Goal: Task Accomplishment & Management: Use online tool/utility

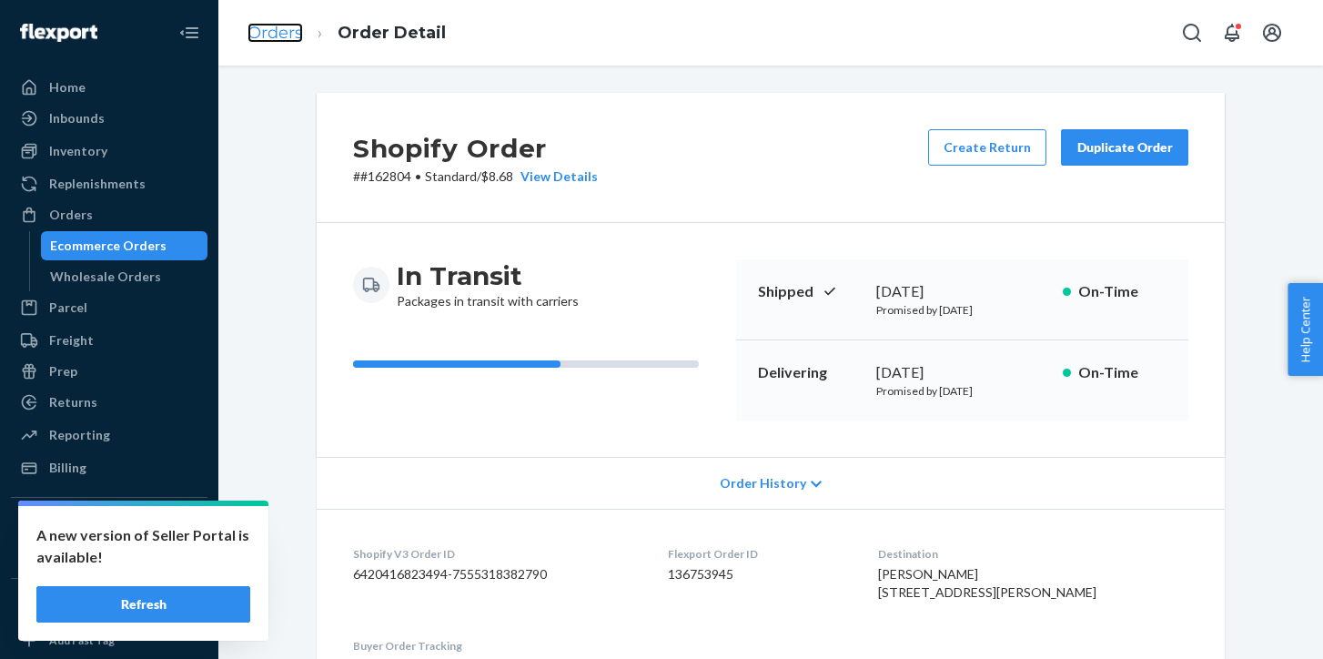
click at [278, 32] on link "Orders" at bounding box center [276, 33] width 56 height 20
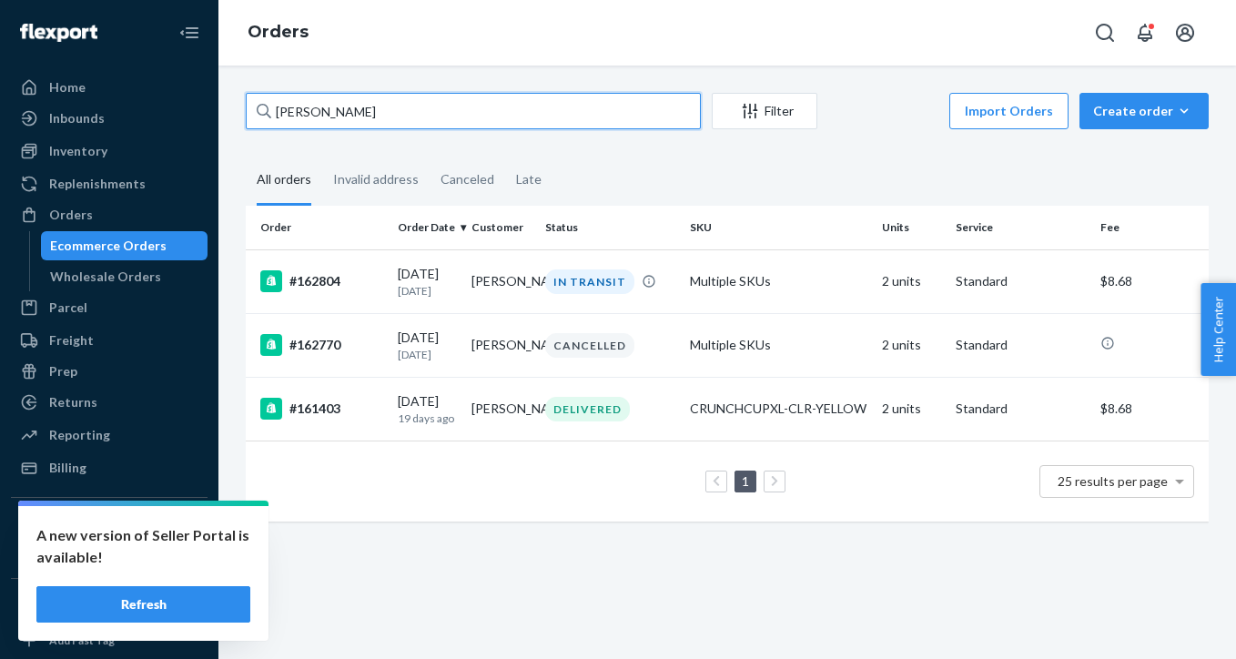
drag, startPoint x: 371, startPoint y: 114, endPoint x: 217, endPoint y: 105, distance: 155.0
click at [217, 105] on div "Home Inbounds Shipping Plans Problems Inventory Products Replenishments Orders …" at bounding box center [618, 329] width 1236 height 659
paste input "162195"
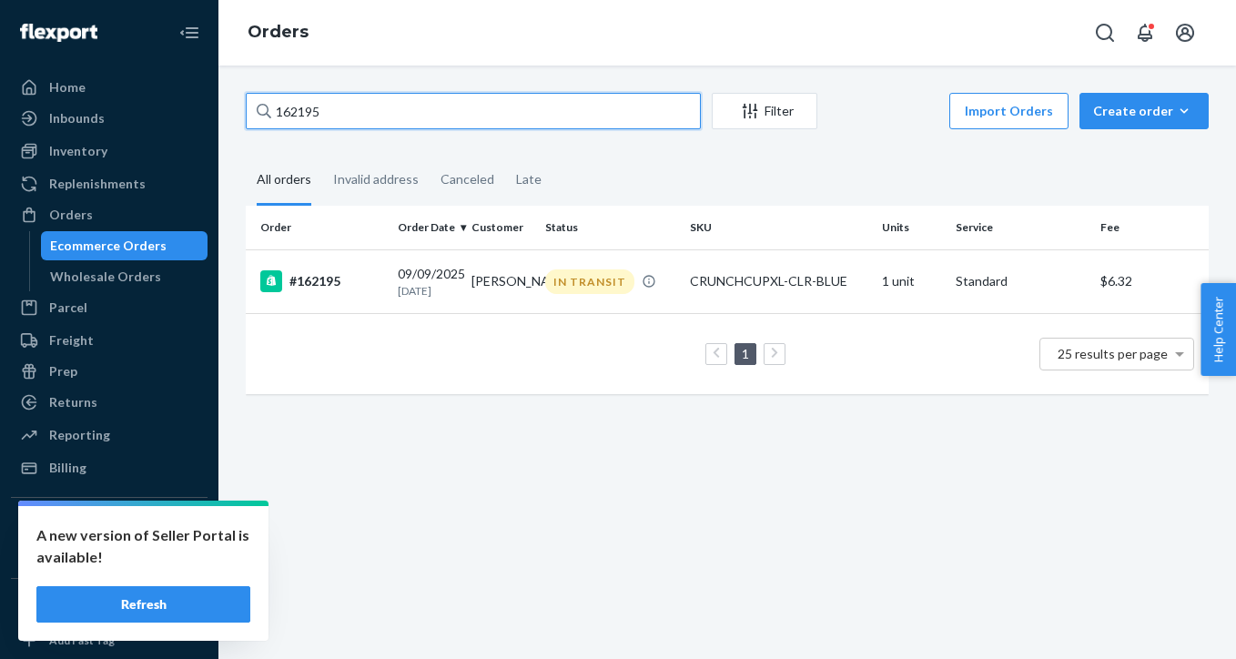
type input "162195"
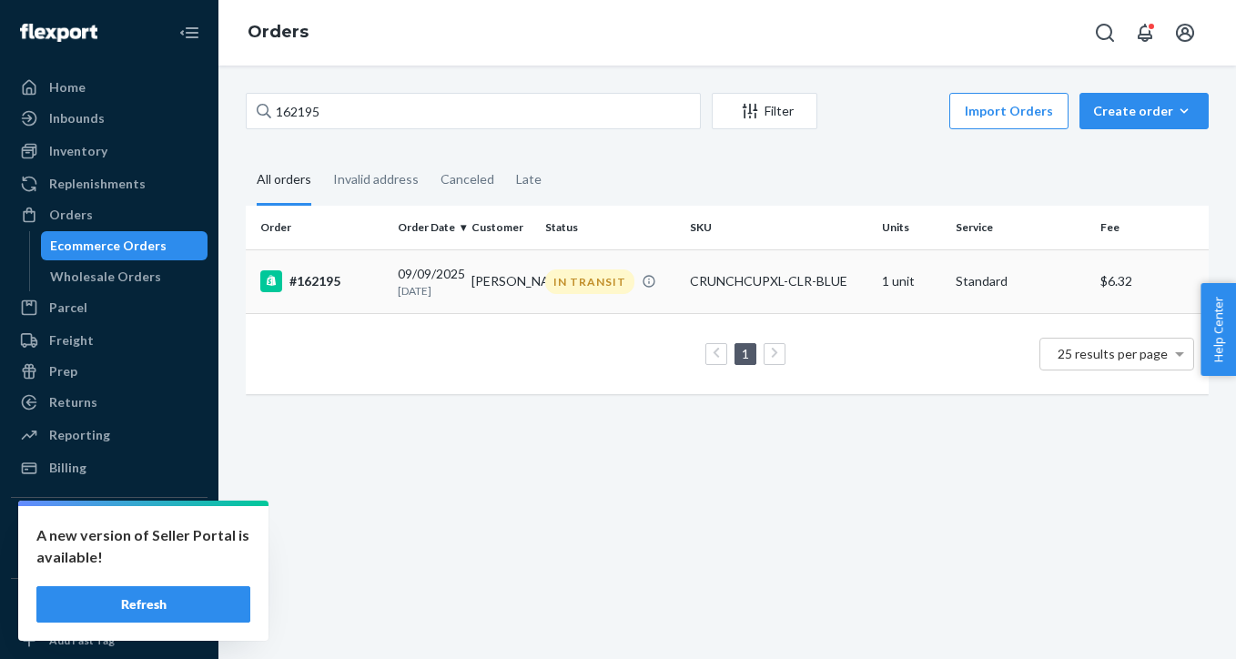
click at [343, 289] on div "#162195" at bounding box center [321, 281] width 123 height 22
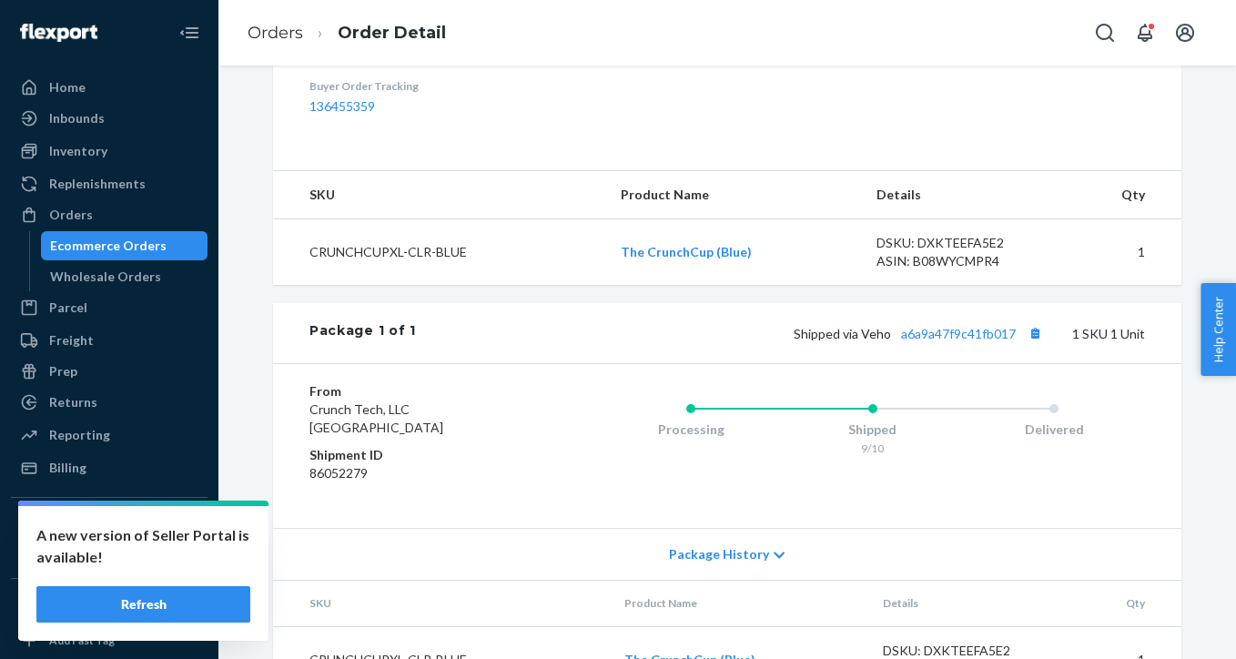
scroll to position [651, 0]
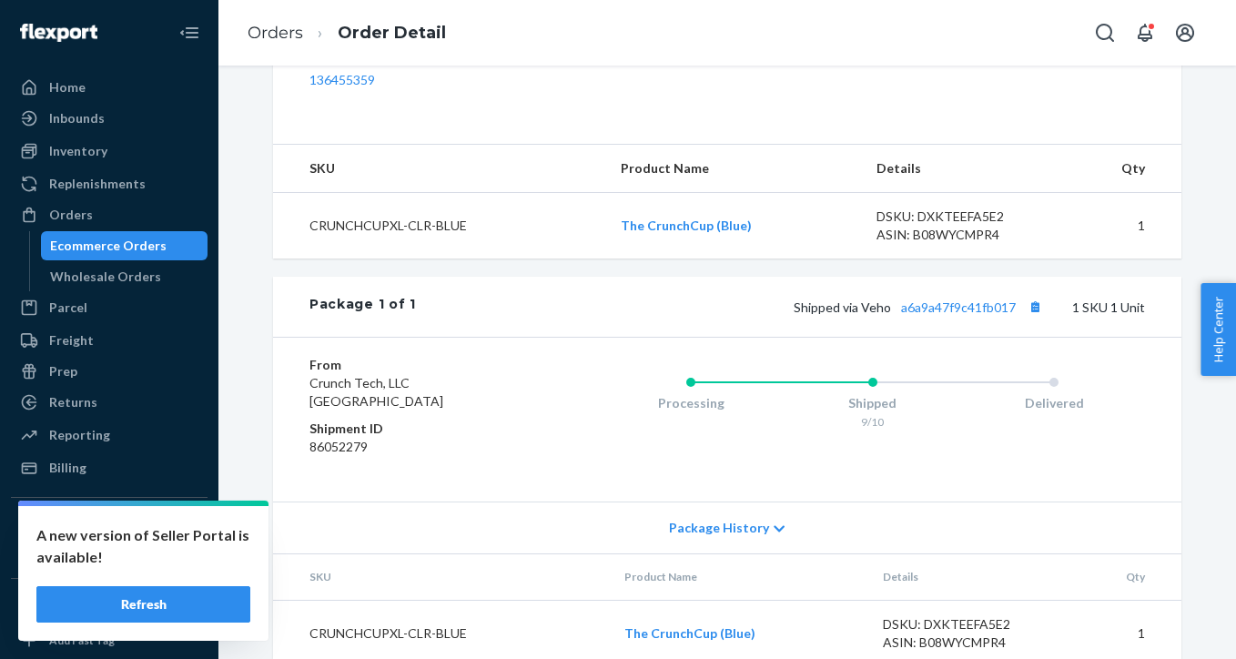
click at [188, 602] on button "Refresh" at bounding box center [143, 604] width 214 height 36
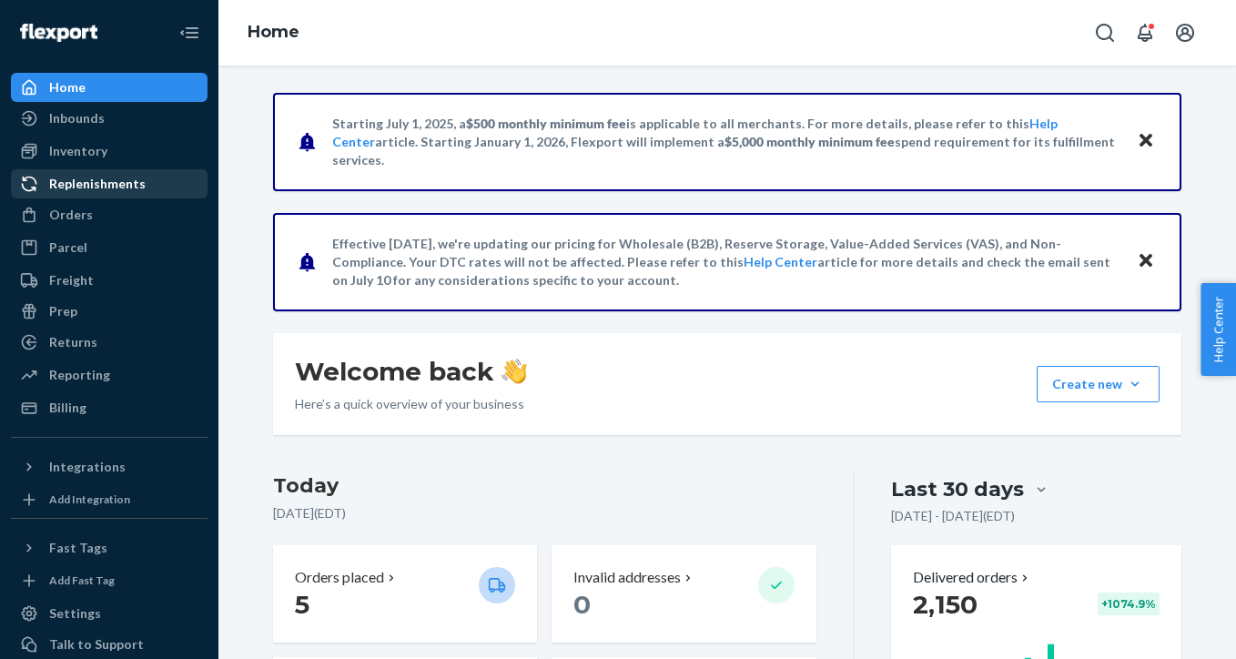
click at [137, 181] on div "Replenishments" at bounding box center [97, 184] width 96 height 18
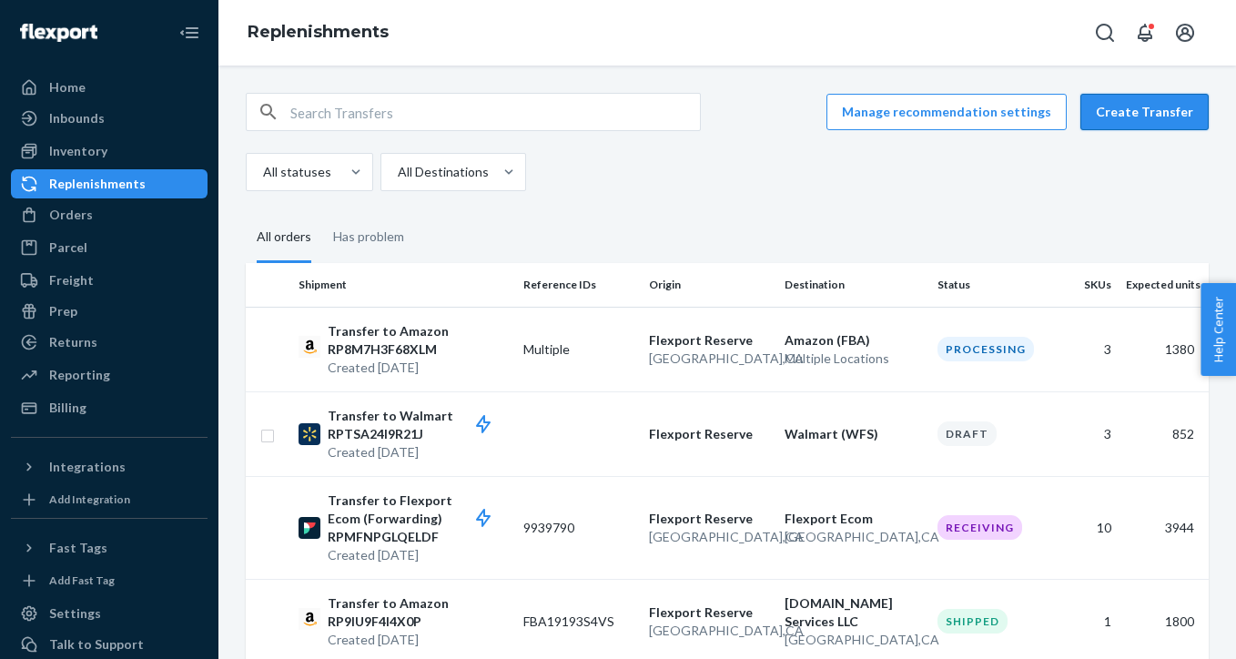
click at [1166, 114] on button "Create Transfer" at bounding box center [1144, 112] width 128 height 36
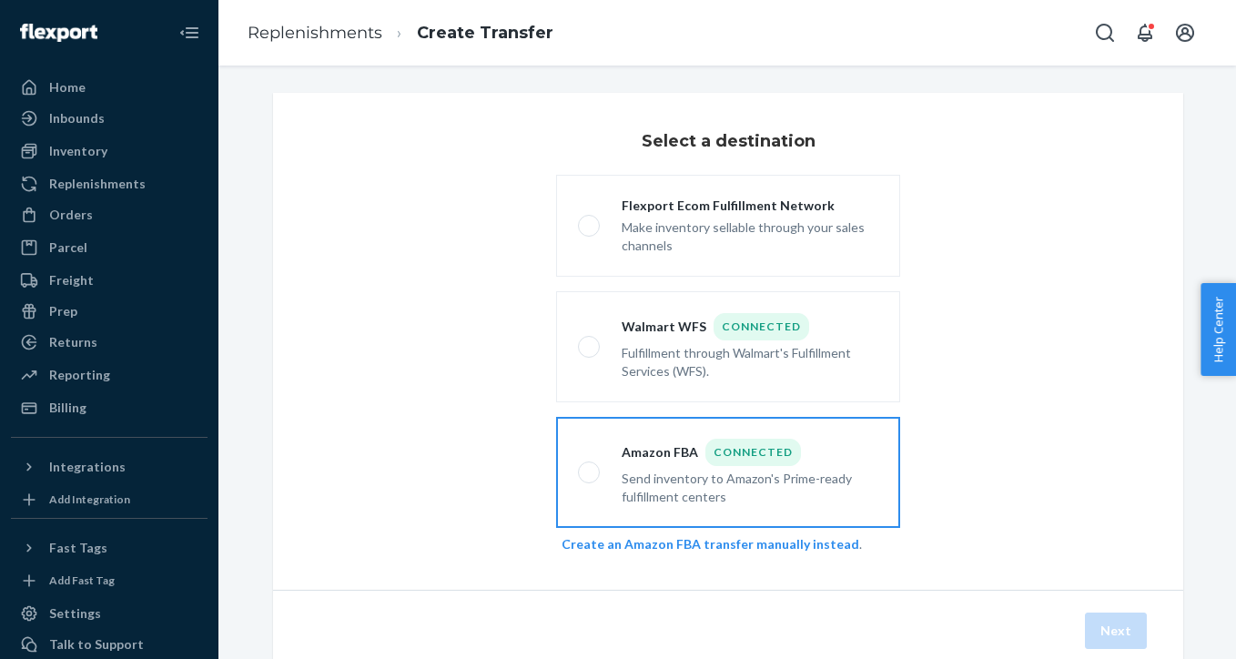
click at [719, 482] on div "Send inventory to Amazon's Prime-ready fulfillment centers" at bounding box center [750, 486] width 257 height 40
click at [590, 479] on input "Amazon FBA Connected Send inventory to Amazon's Prime-ready fulfillment centers" at bounding box center [584, 473] width 12 height 12
radio input "true"
click at [1126, 632] on button "Next" at bounding box center [1116, 630] width 62 height 36
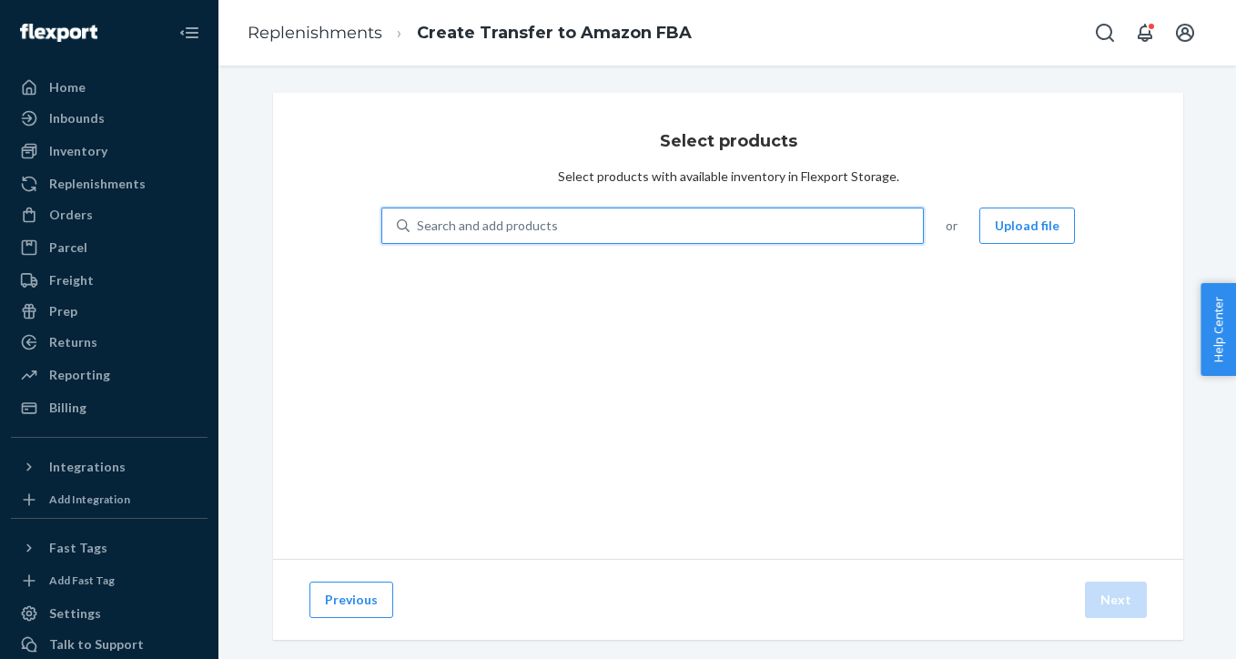
click at [834, 228] on div "Search and add products" at bounding box center [666, 225] width 513 height 33
click at [419, 228] on input "0 results available. Use Up and Down to choose options, press Enter to select t…" at bounding box center [418, 226] width 2 height 18
type input "green"
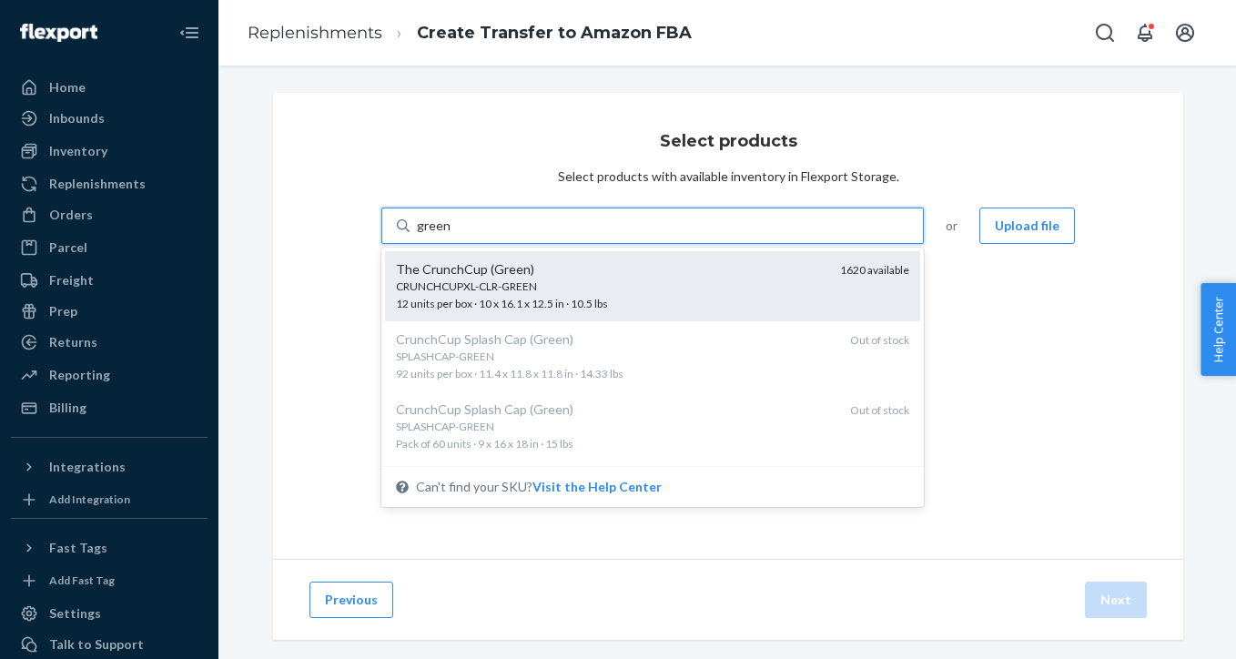
click at [791, 267] on div "The CrunchCup (Green)" at bounding box center [611, 269] width 430 height 18
click at [450, 235] on input "green" at bounding box center [434, 226] width 34 height 18
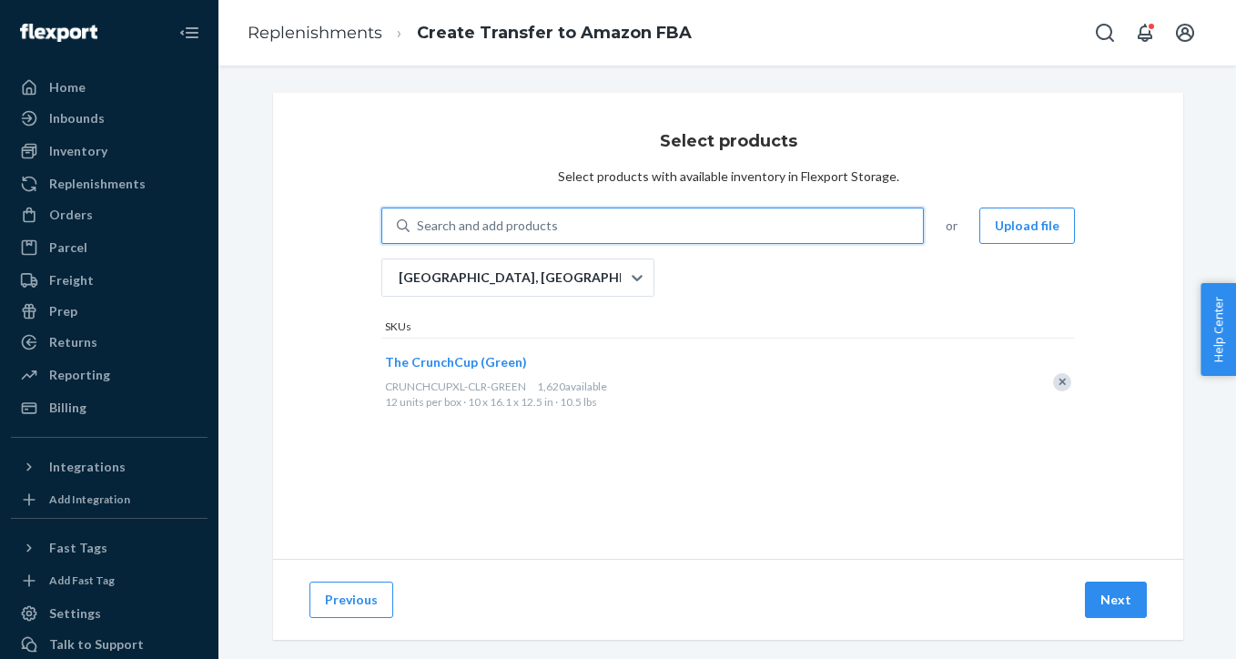
click at [768, 225] on div "Search and add products" at bounding box center [666, 225] width 513 height 33
click at [419, 225] on input "0 results available. Use Up and Down to choose options, press Enter to select t…" at bounding box center [418, 226] width 2 height 18
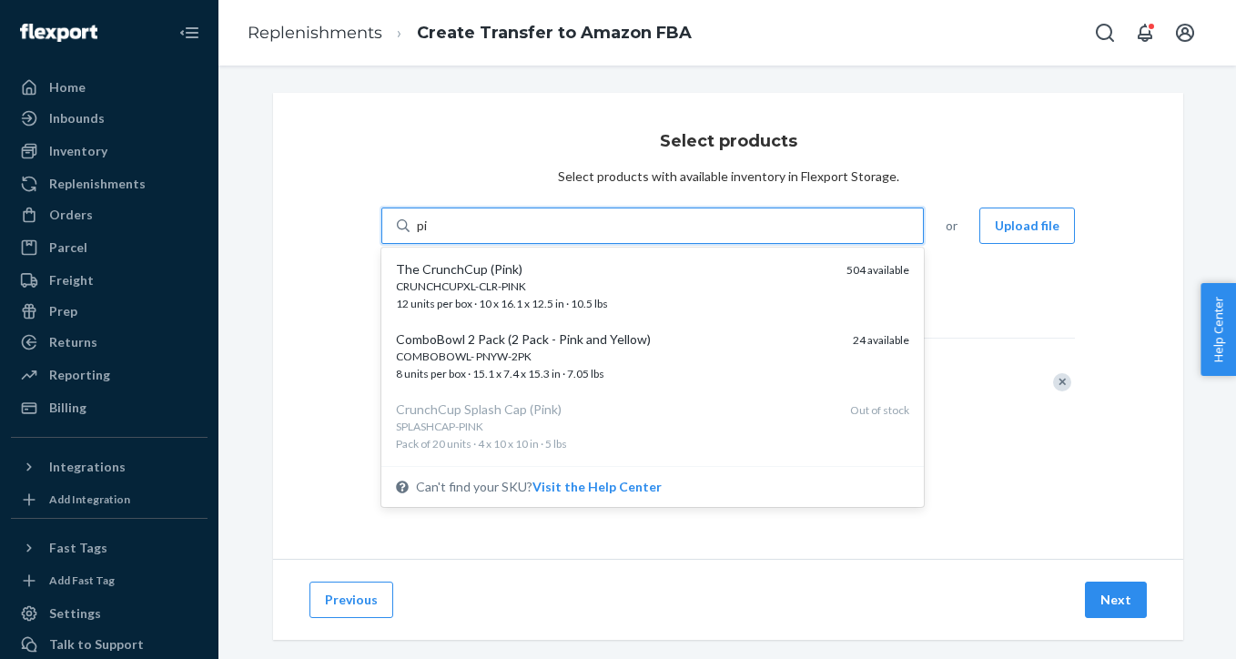
type input "p"
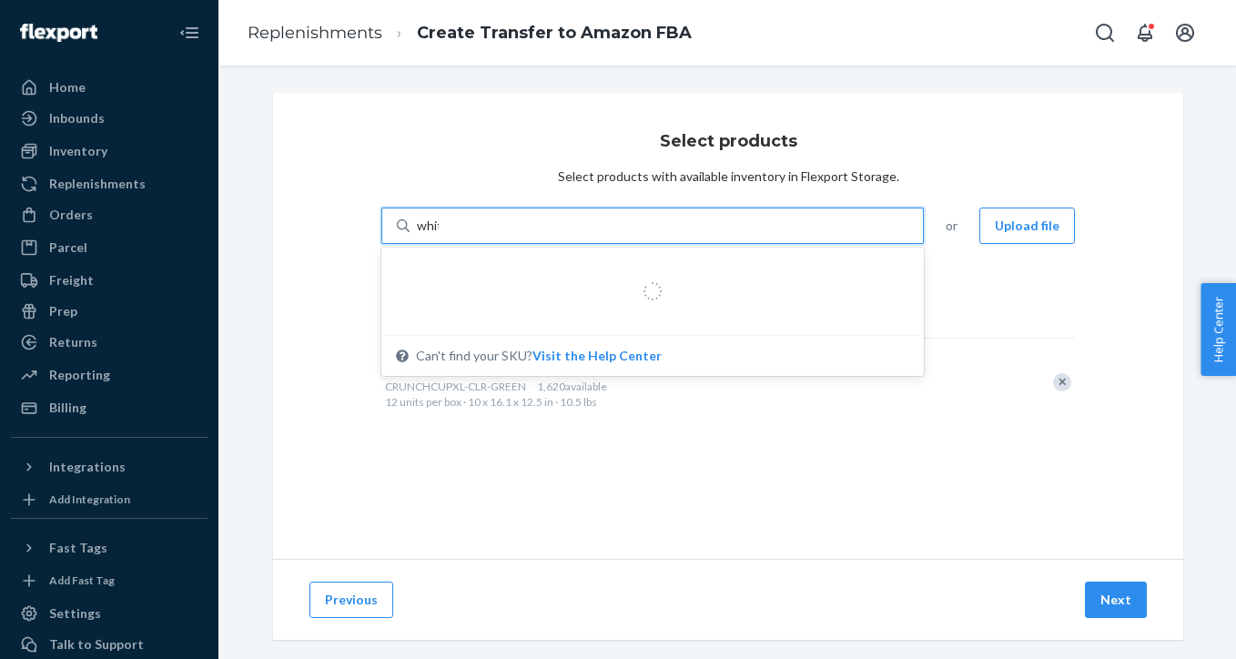
type input "white"
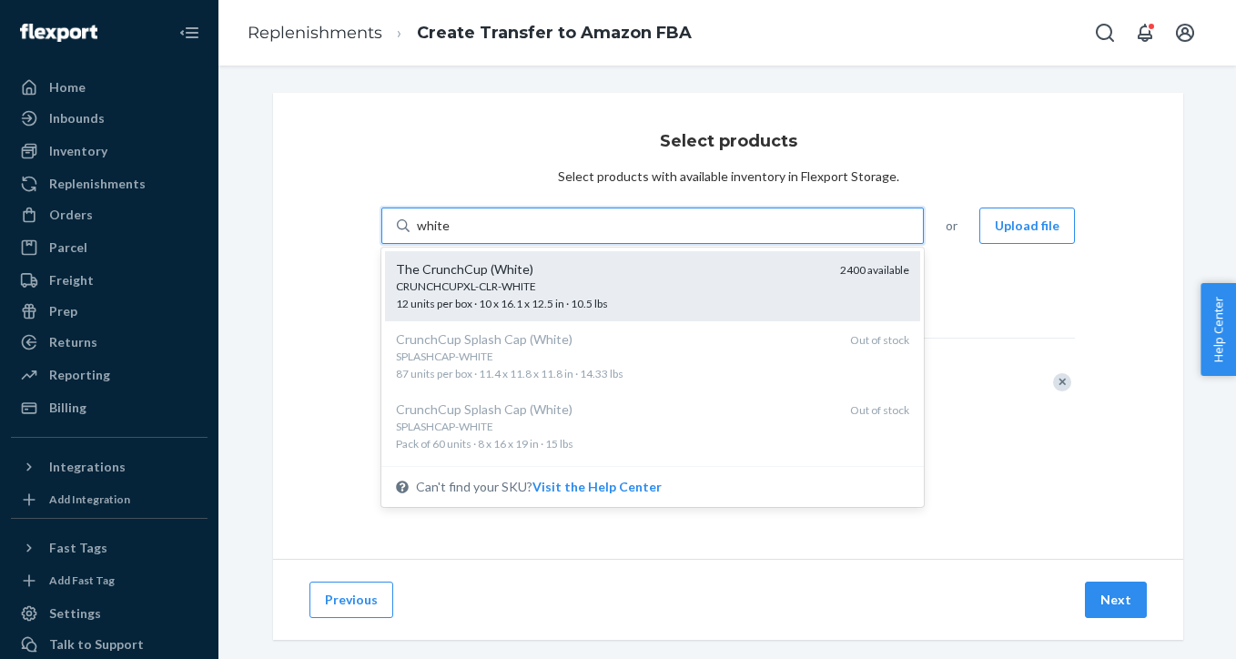
click at [752, 267] on div "The CrunchCup (White)" at bounding box center [611, 269] width 430 height 18
click at [450, 235] on input "white" at bounding box center [434, 226] width 34 height 18
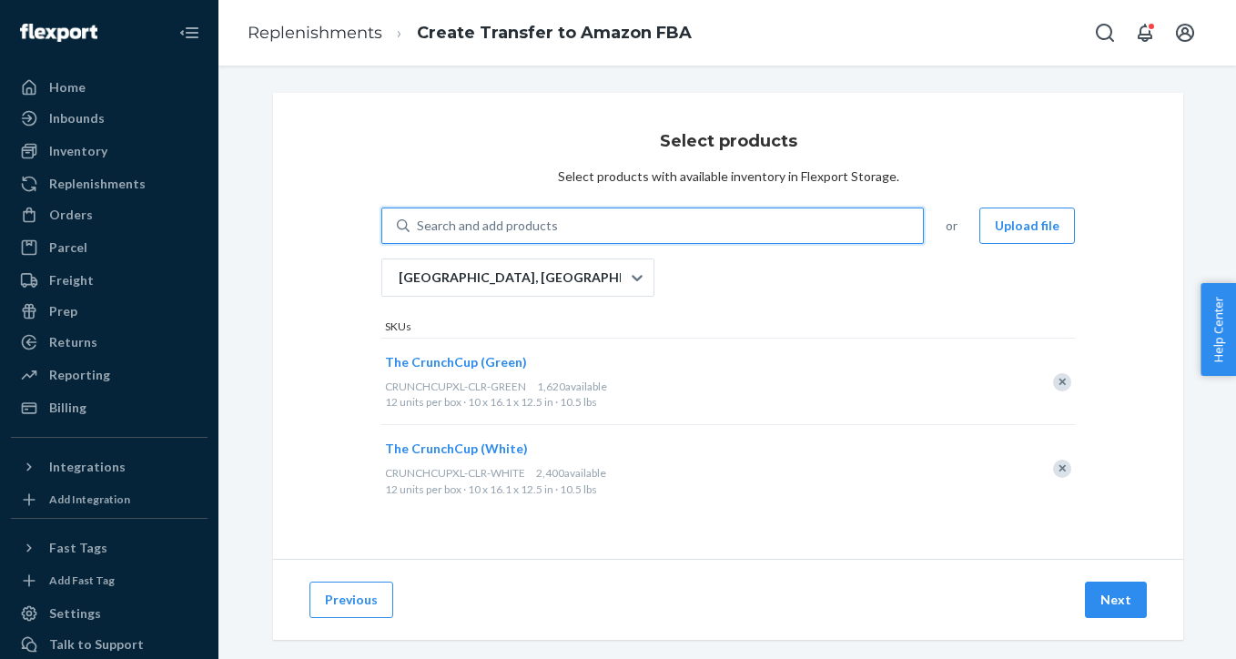
click at [726, 230] on div "Search and add products" at bounding box center [666, 225] width 513 height 33
click at [419, 230] on input "0 results available. Use Up and Down to choose options, press Enter to select t…" at bounding box center [418, 226] width 2 height 18
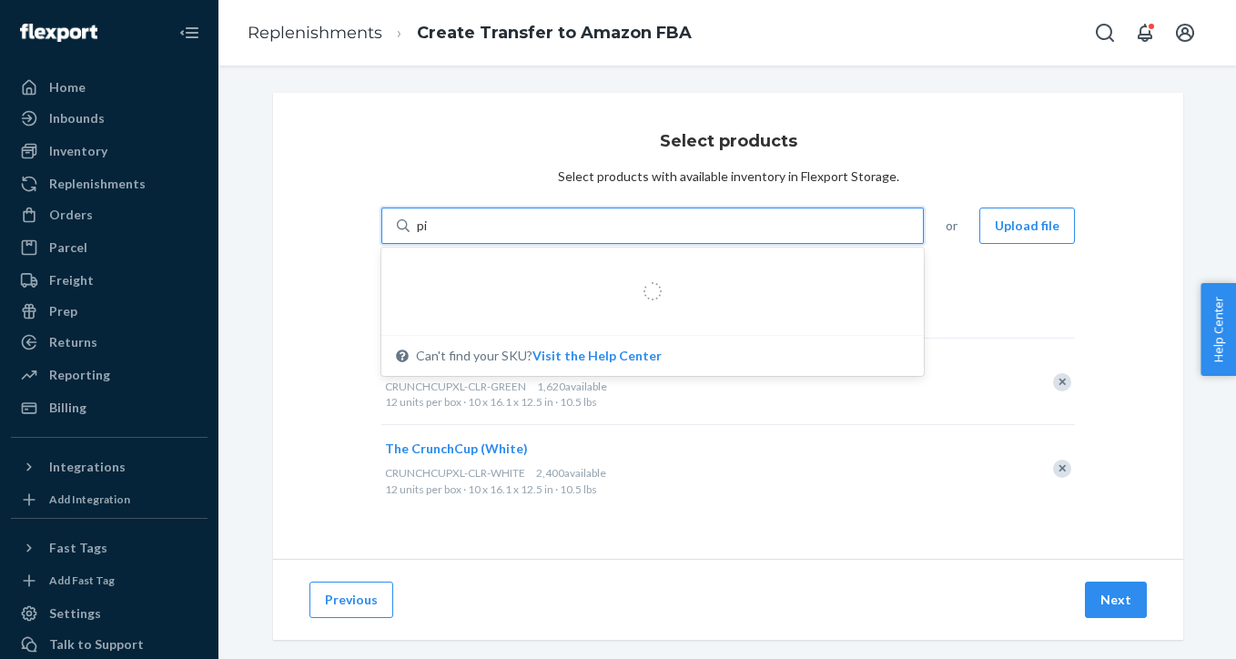
type input "pin"
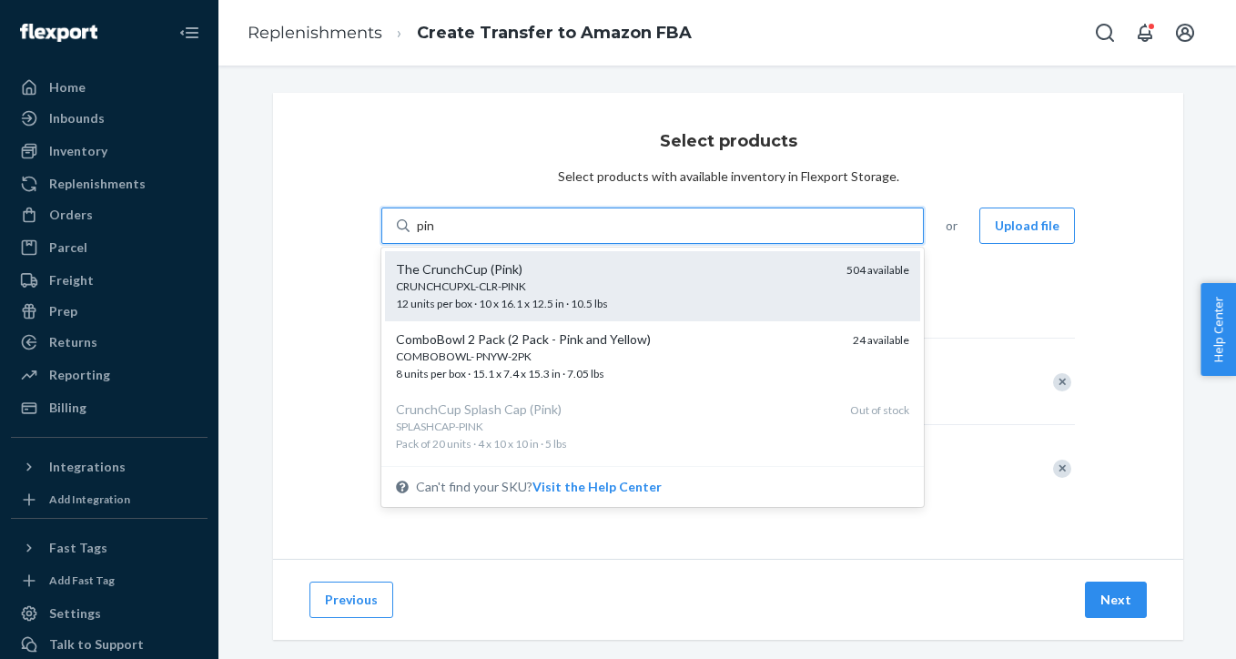
click at [686, 291] on div "CRUNCHCUPXL-CLR-PINK" at bounding box center [614, 285] width 436 height 15
click at [436, 235] on input "pin" at bounding box center [426, 226] width 19 height 18
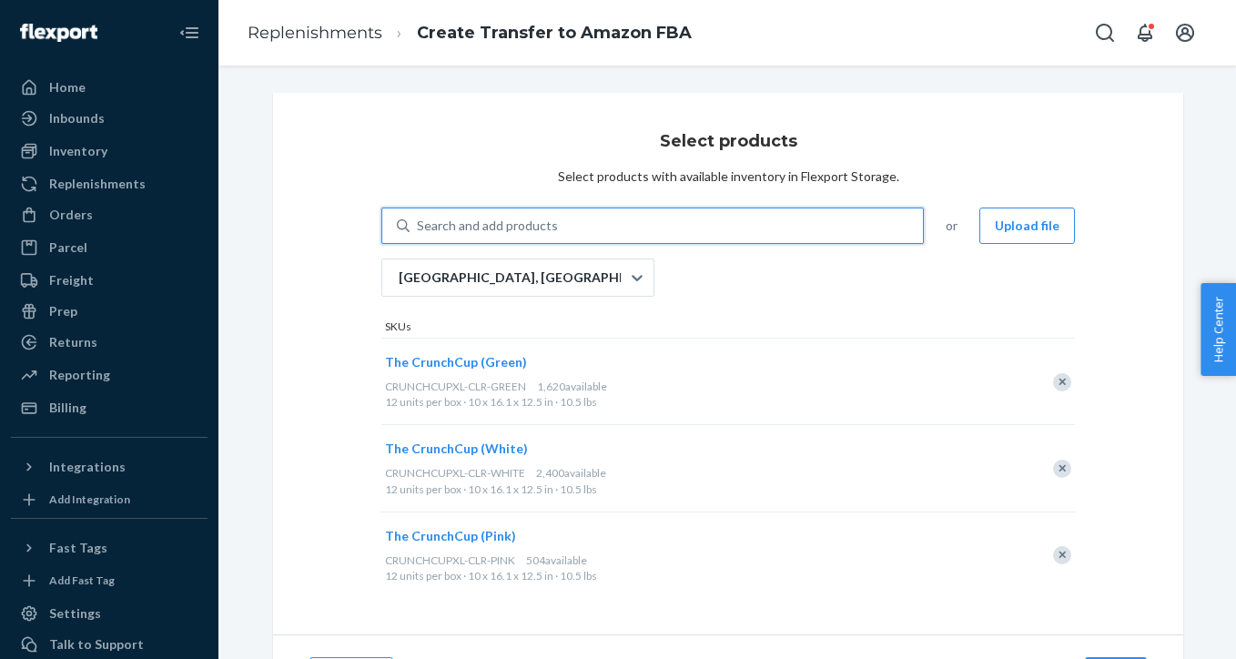
click at [670, 228] on div "Search and add products" at bounding box center [666, 225] width 513 height 33
click at [419, 228] on input "0 results available. Use Up and Down to choose options, press Enter to select t…" at bounding box center [418, 226] width 2 height 18
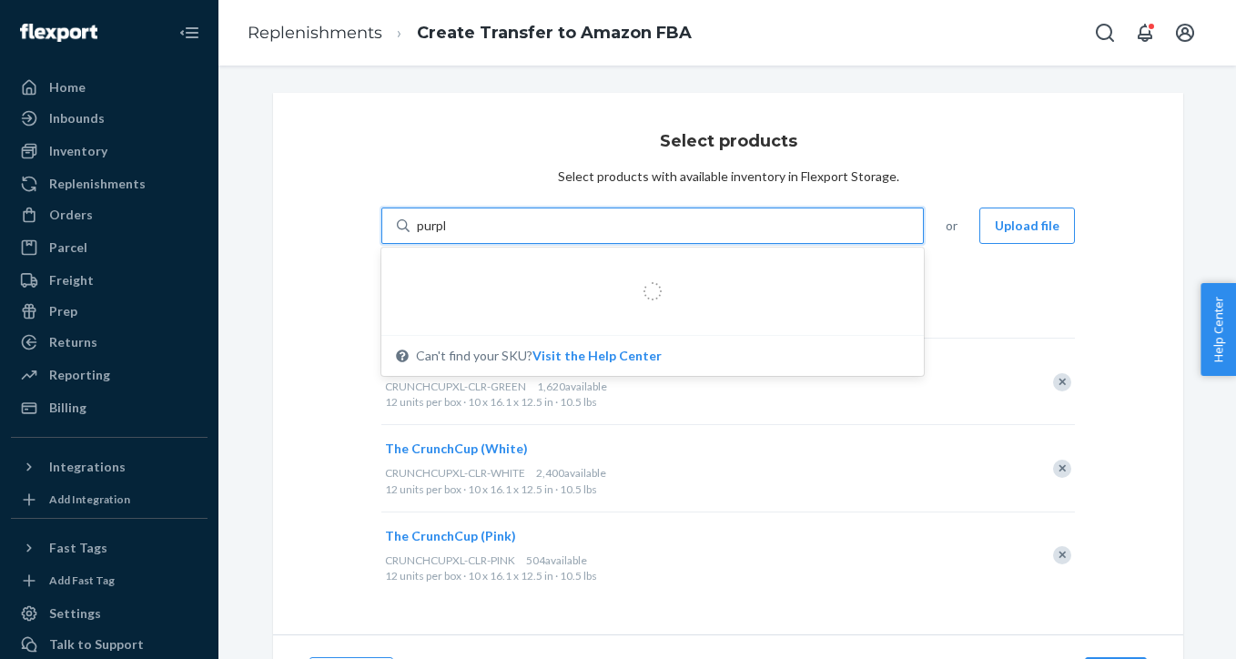
type input "purple"
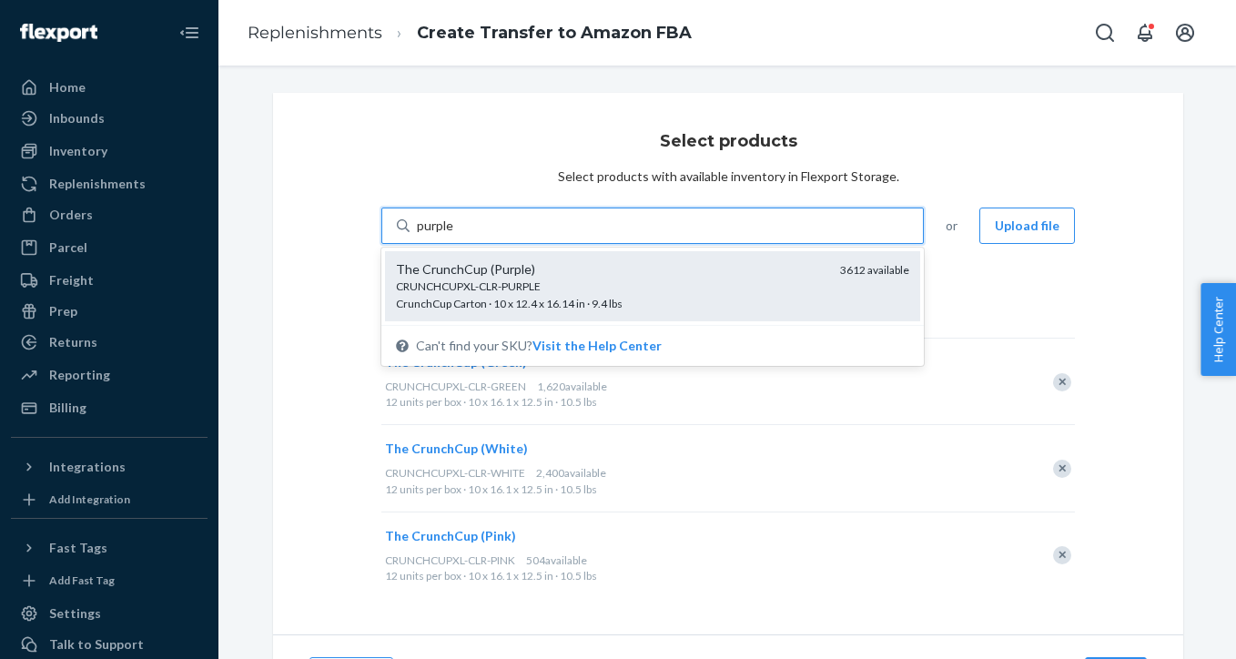
click at [653, 271] on div "The CrunchCup (Purple)" at bounding box center [611, 269] width 430 height 18
click at [455, 235] on input "purple" at bounding box center [436, 226] width 38 height 18
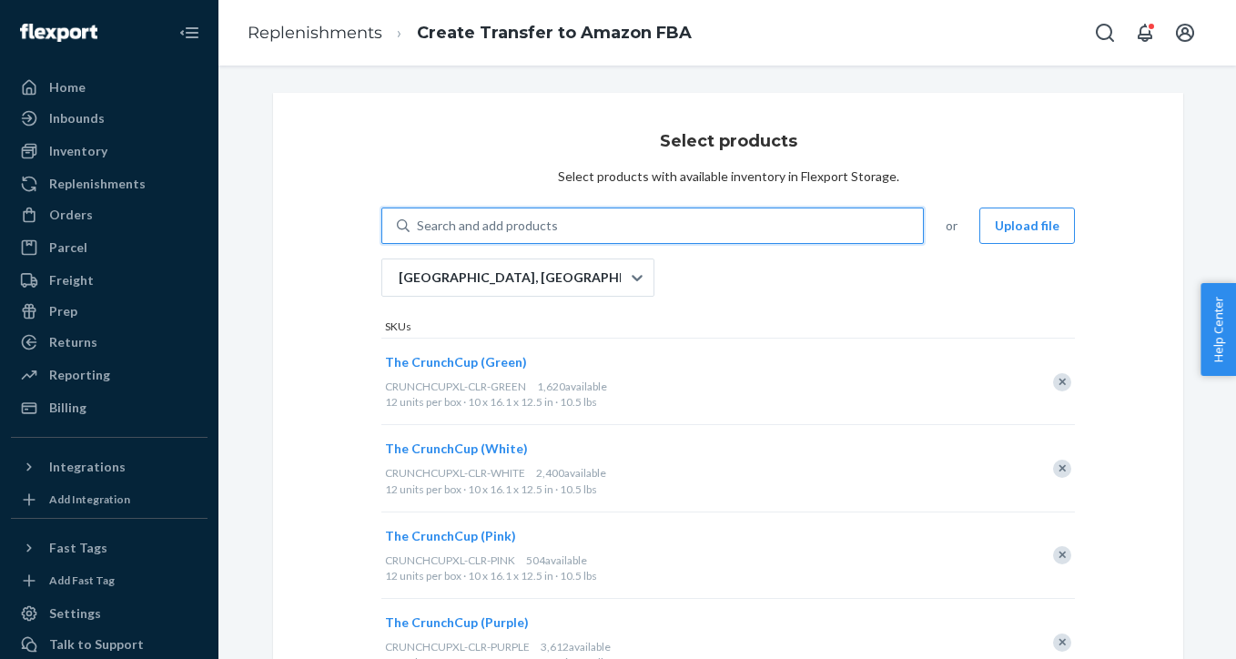
click at [651, 228] on div "Search and add products" at bounding box center [666, 225] width 513 height 33
click at [419, 228] on input "0 results available. Use Up and Down to choose options, press Enter to select t…" at bounding box center [418, 226] width 2 height 18
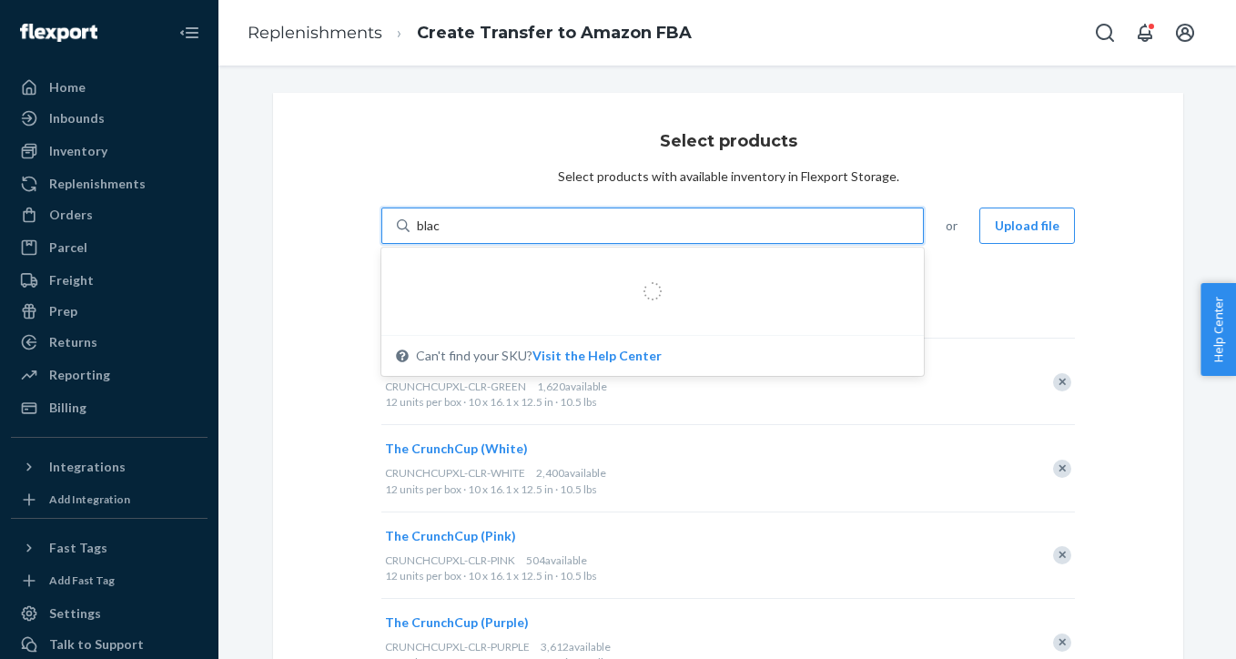
type input "black"
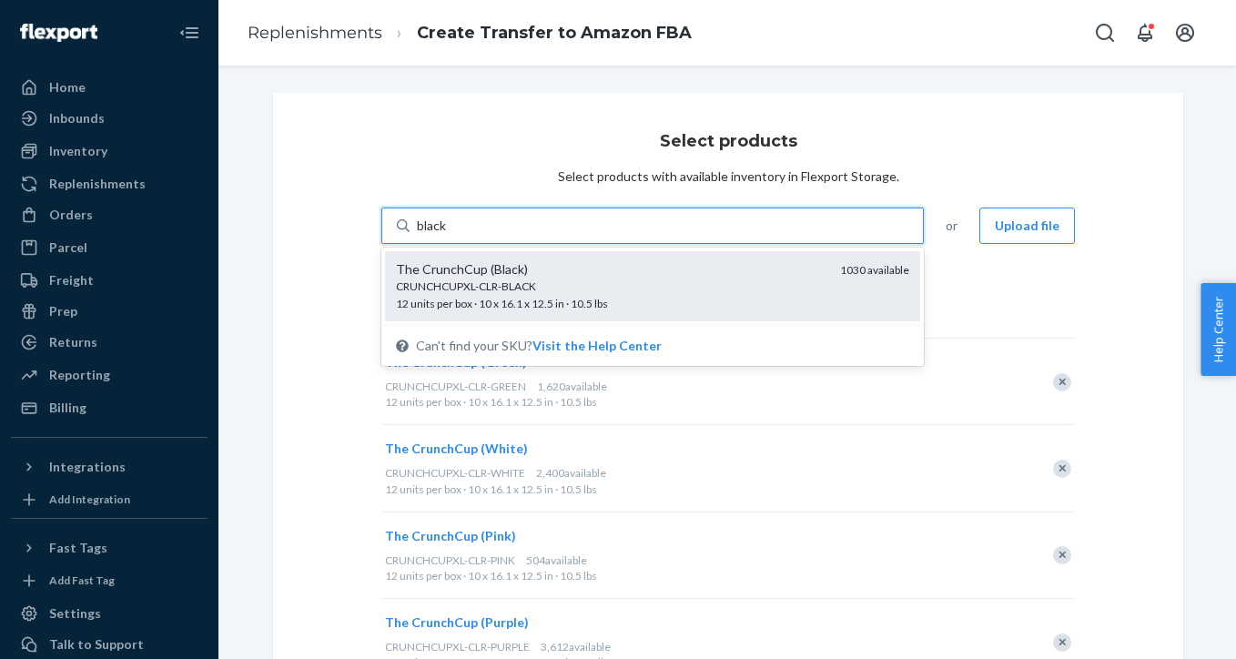
click at [644, 259] on div "The CrunchCup (Black) CRUNCHCUPXL-CLR-BLACK 12 units per box · 10 x 16.1 x 12.5…" at bounding box center [652, 286] width 535 height 70
click at [448, 235] on input "black" at bounding box center [432, 226] width 31 height 18
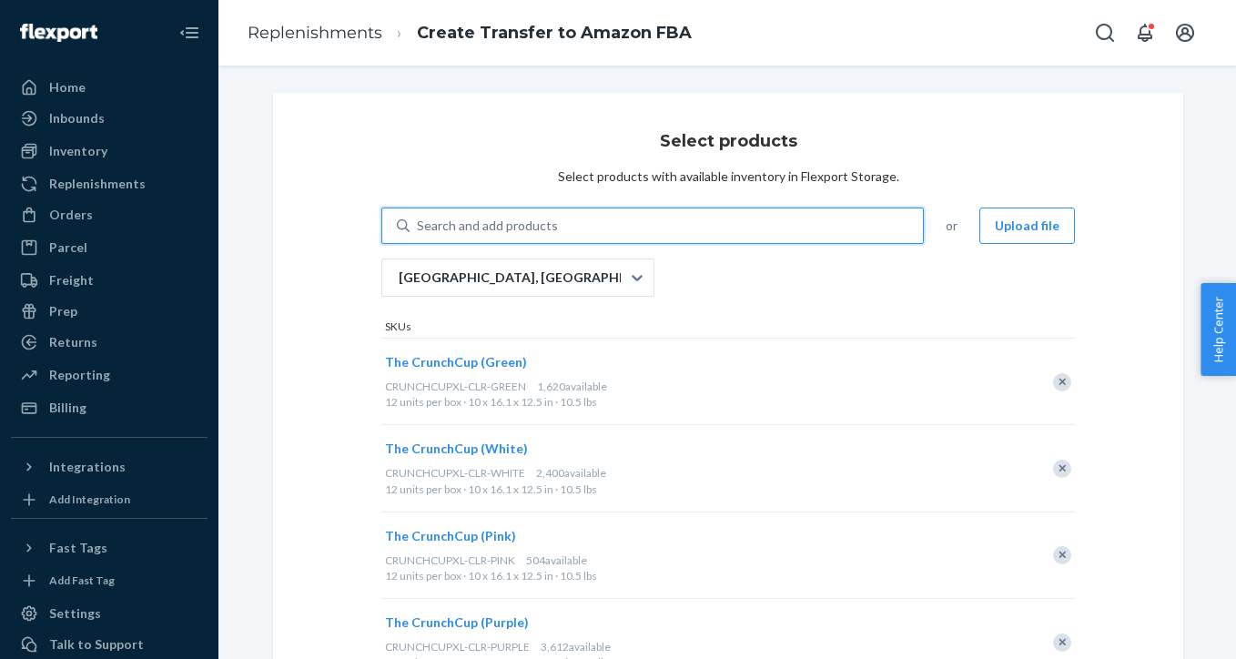
click at [643, 224] on div "Search and add products" at bounding box center [666, 225] width 513 height 33
click at [419, 224] on input "0 results available. Use Up and Down to choose options, press Enter to select t…" at bounding box center [418, 226] width 2 height 18
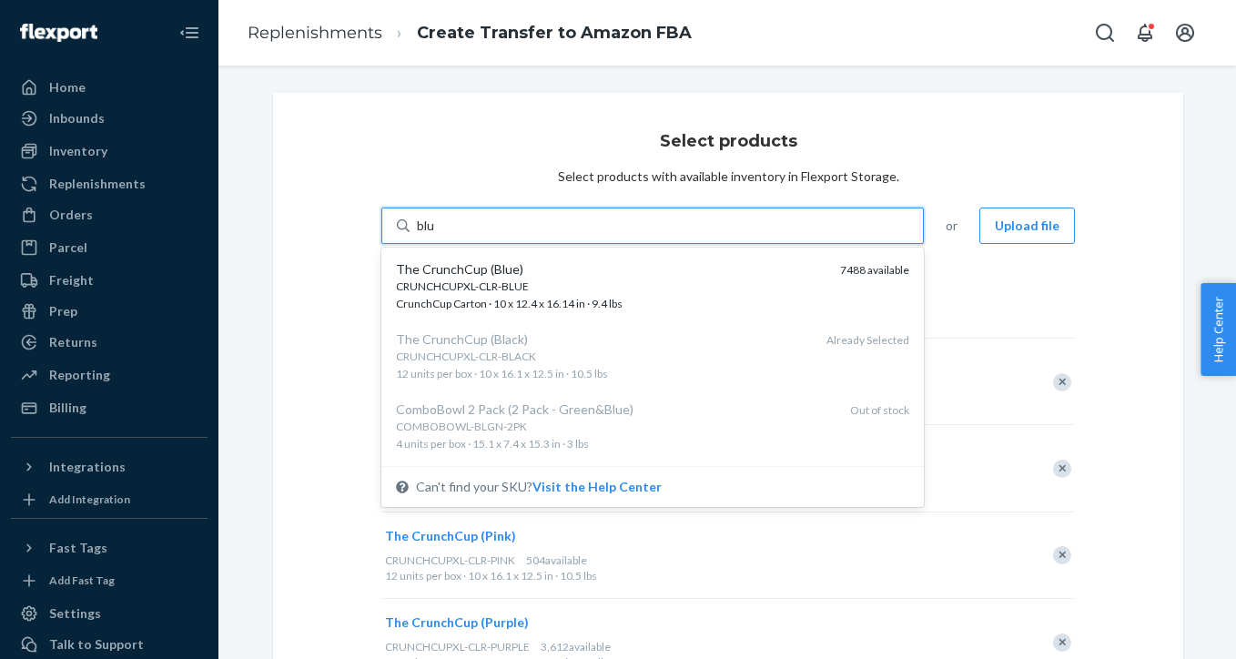
type input "blue"
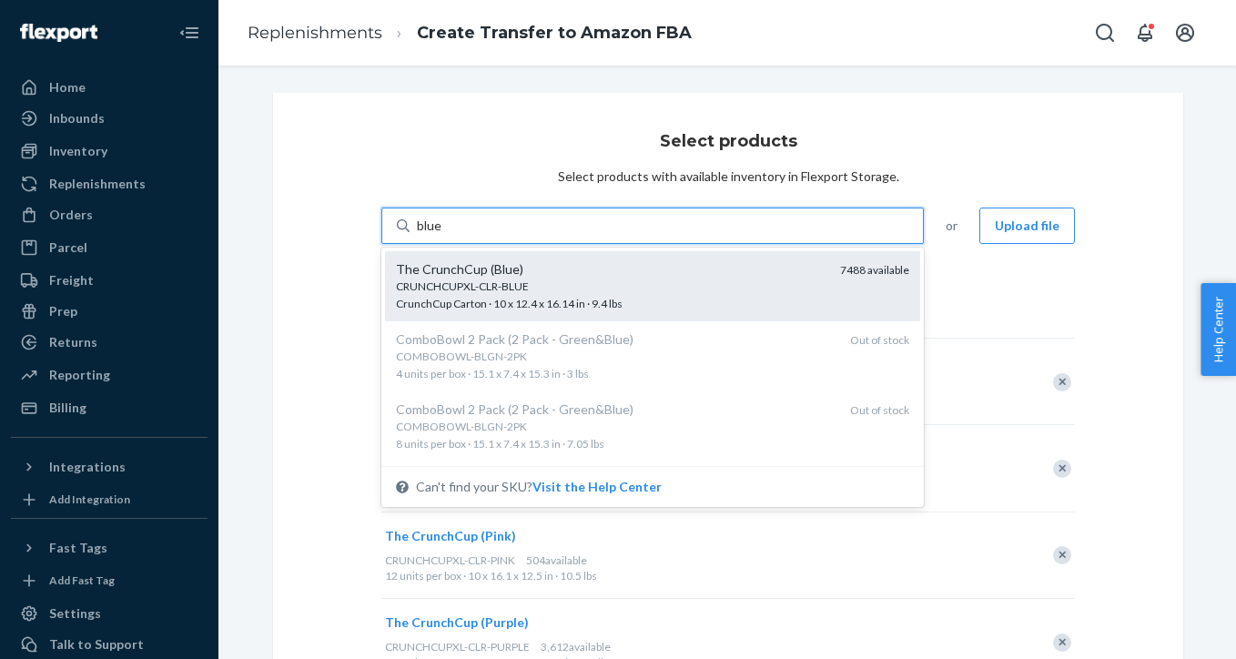
click at [640, 268] on div "The CrunchCup (Blue)" at bounding box center [611, 269] width 430 height 18
click at [443, 235] on input "blue" at bounding box center [430, 226] width 26 height 18
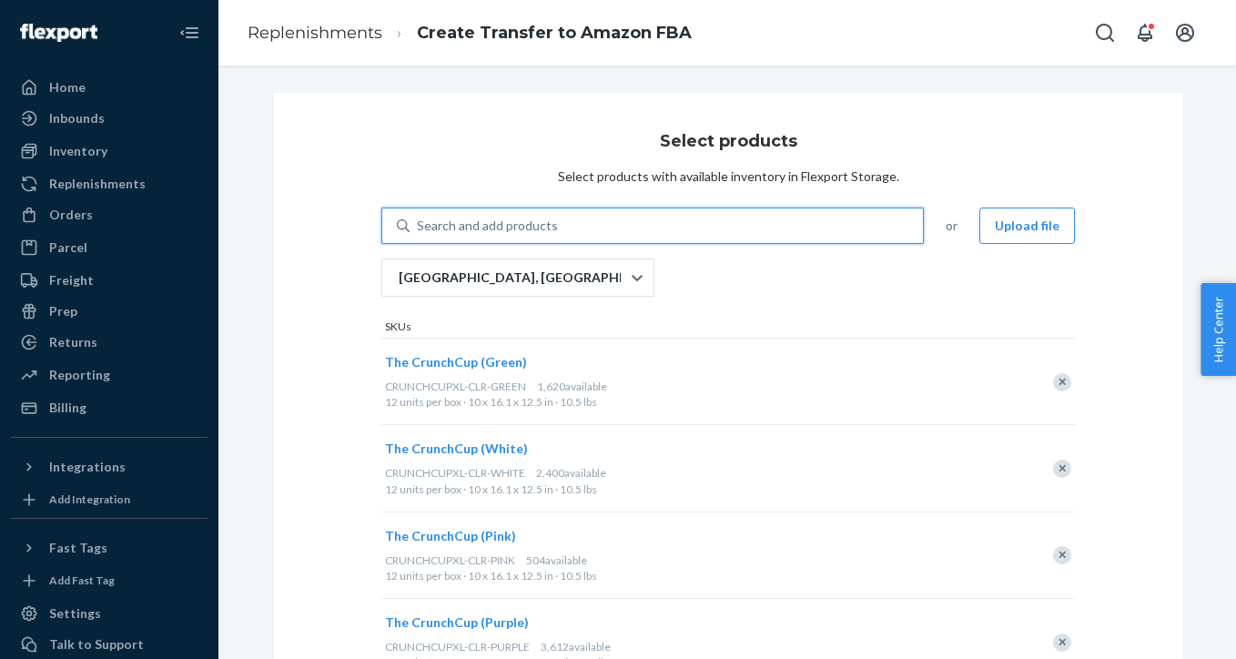
click at [599, 231] on div "Search and add products" at bounding box center [666, 225] width 513 height 33
click at [419, 231] on input "0 results available. Select is focused ,type to refine list, press Down to open…" at bounding box center [418, 226] width 2 height 18
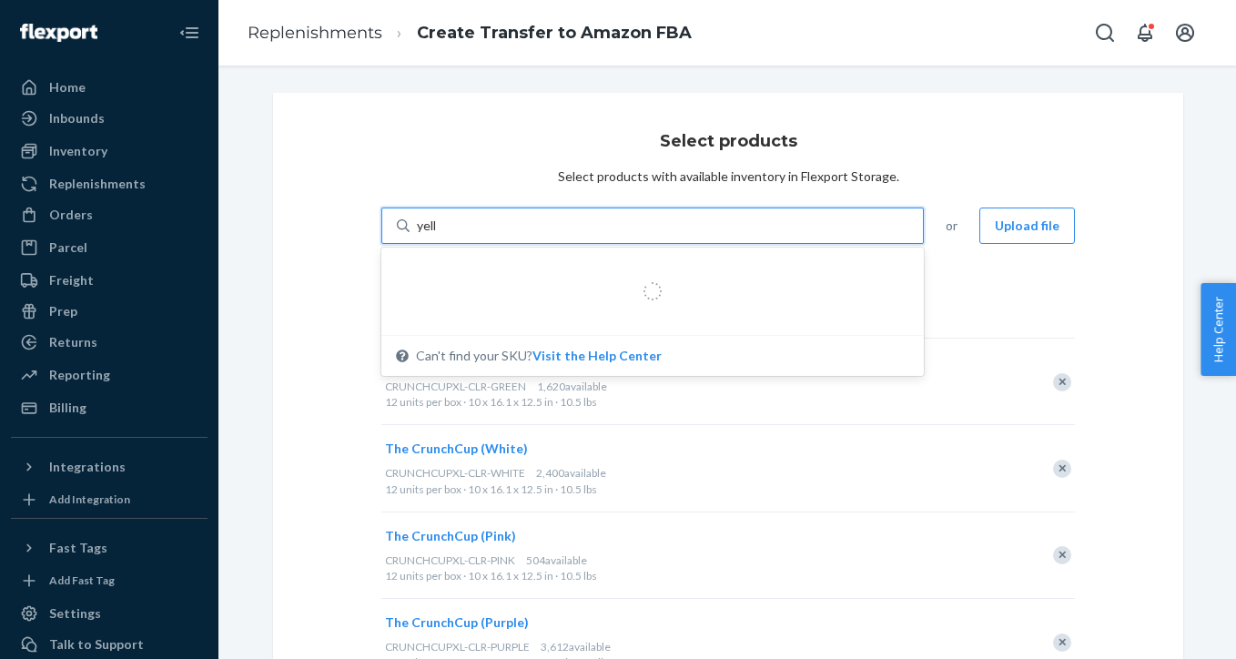
type input "yello"
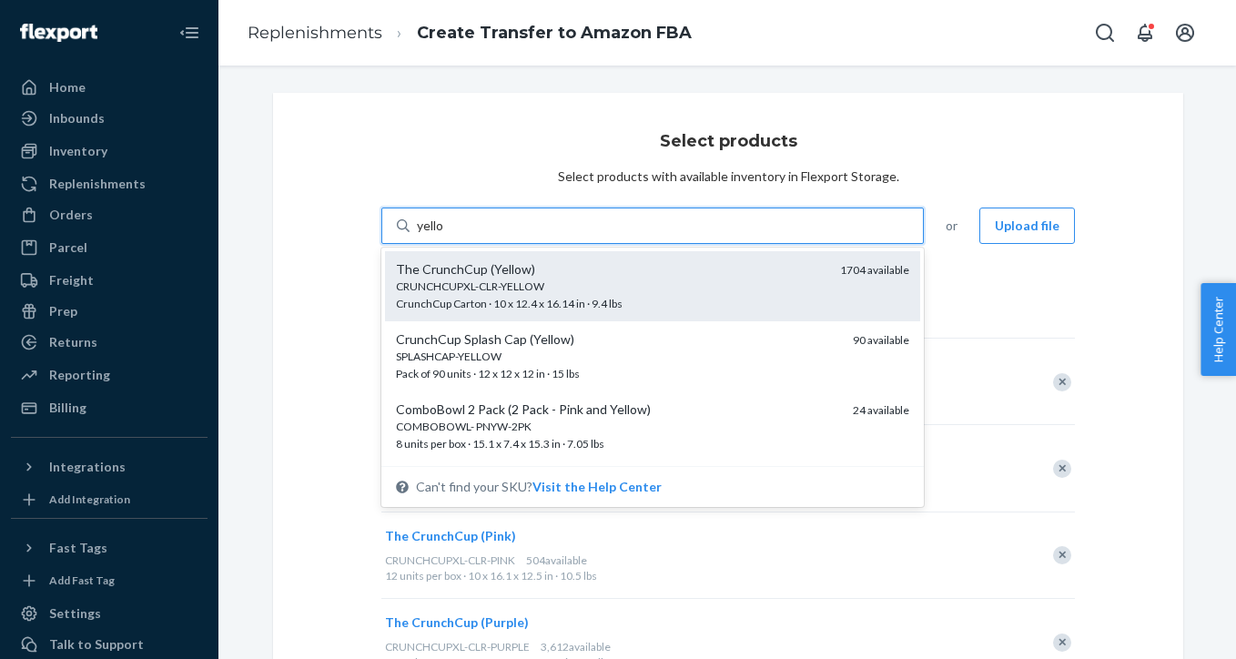
click at [594, 285] on div "CRUNCHCUPXL-CLR-YELLOW" at bounding box center [611, 285] width 430 height 15
click at [445, 235] on input "yello" at bounding box center [431, 226] width 28 height 18
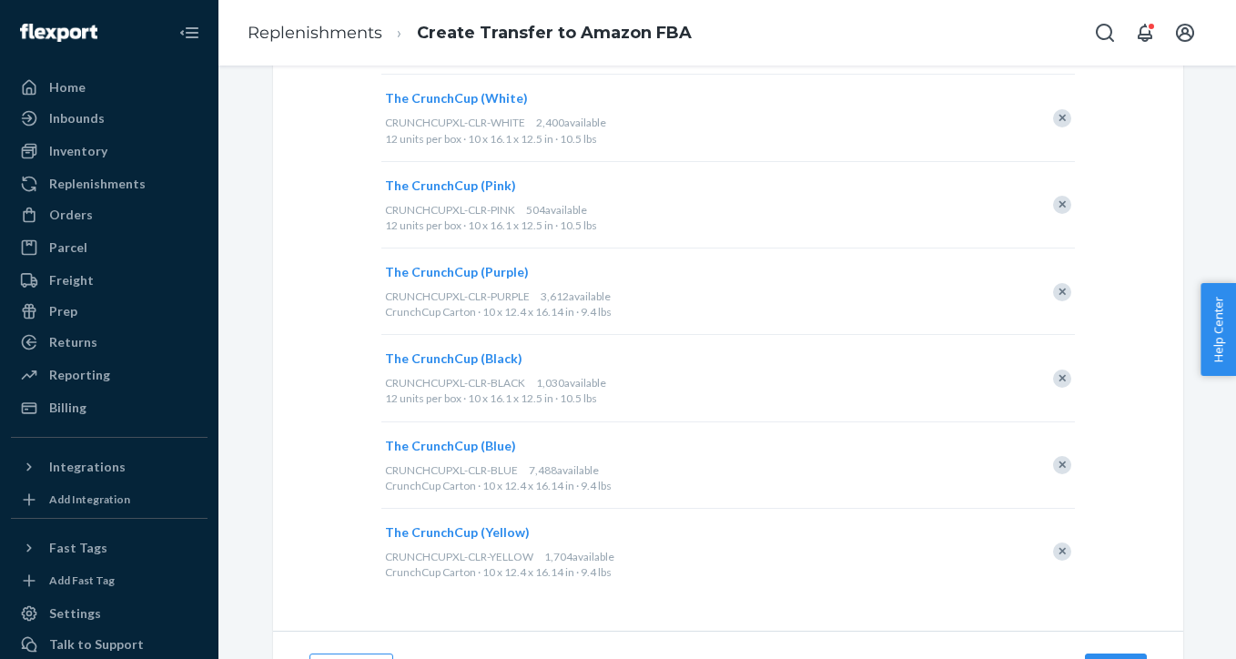
scroll to position [447, 0]
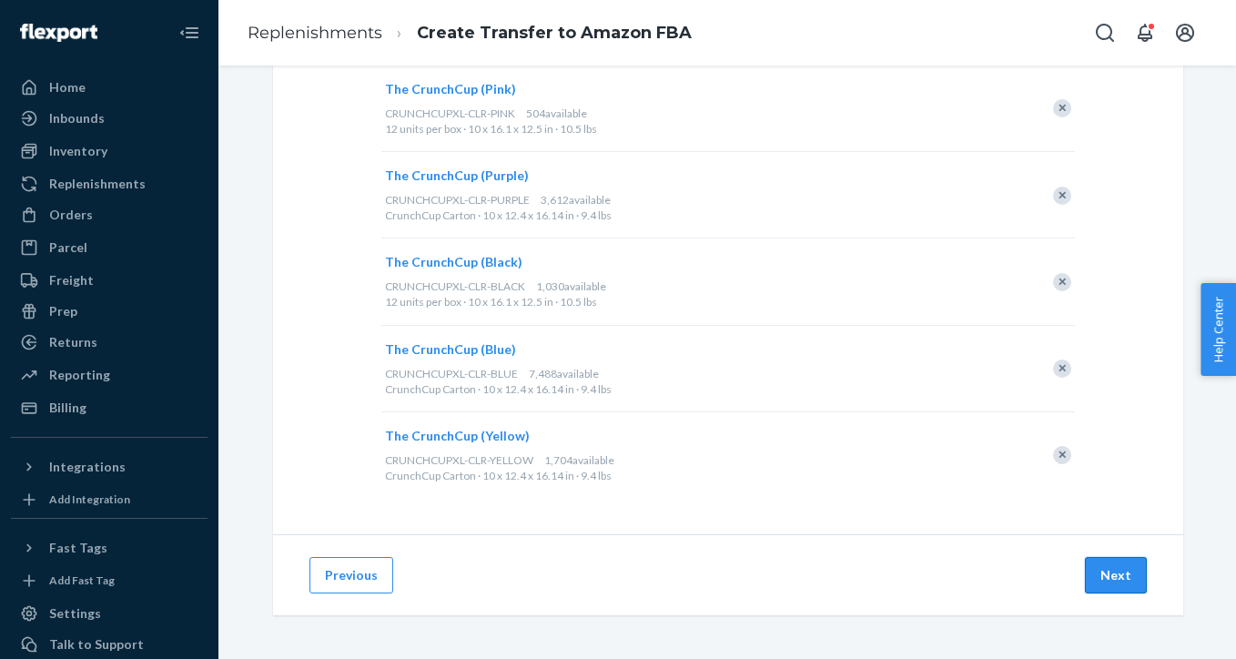
click at [1114, 575] on button "Next" at bounding box center [1116, 575] width 62 height 36
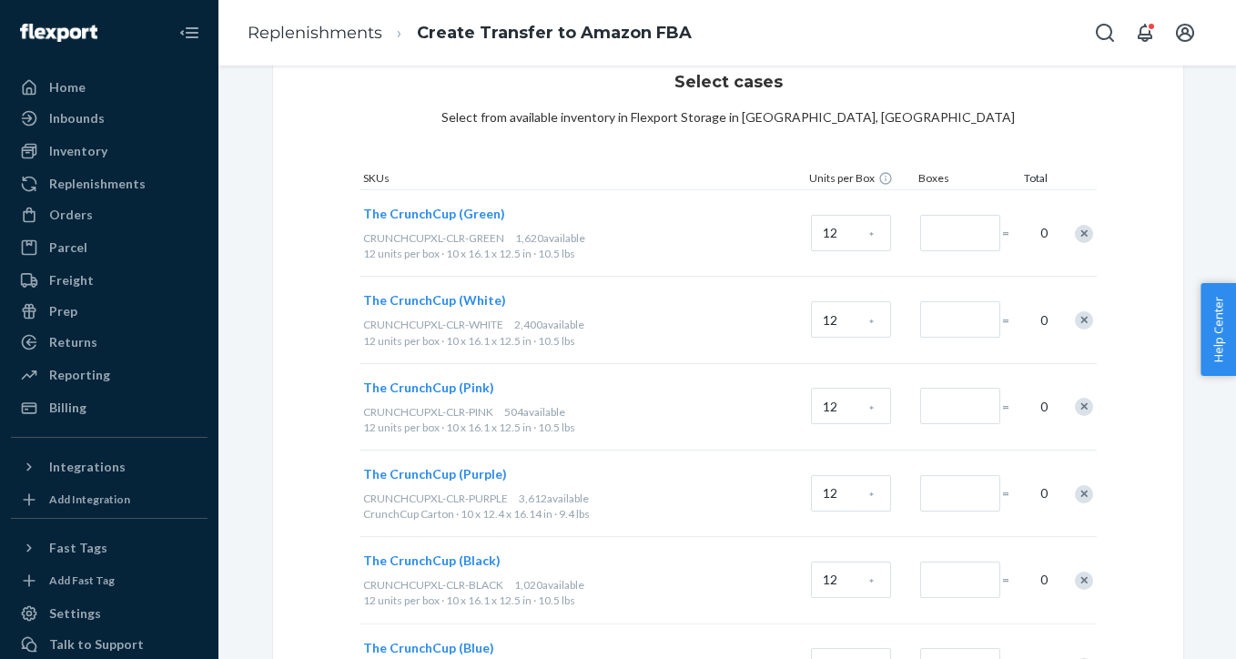
scroll to position [51, 0]
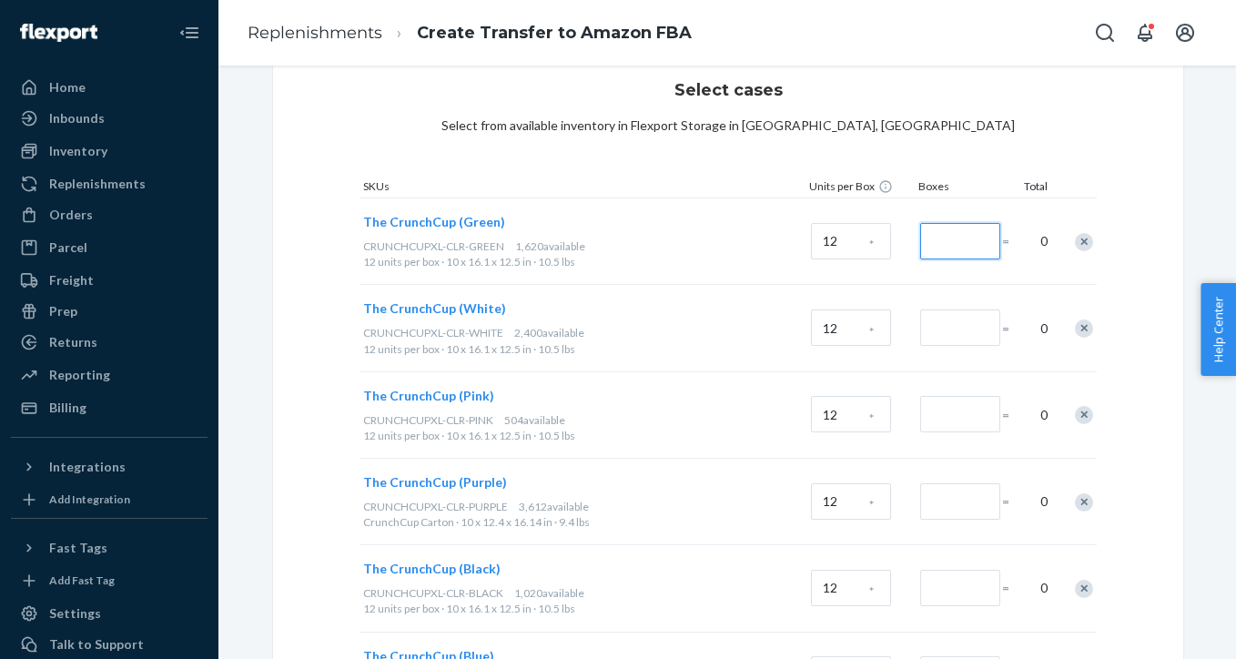
click at [980, 243] on input "Number of boxes" at bounding box center [960, 241] width 80 height 36
type input "100"
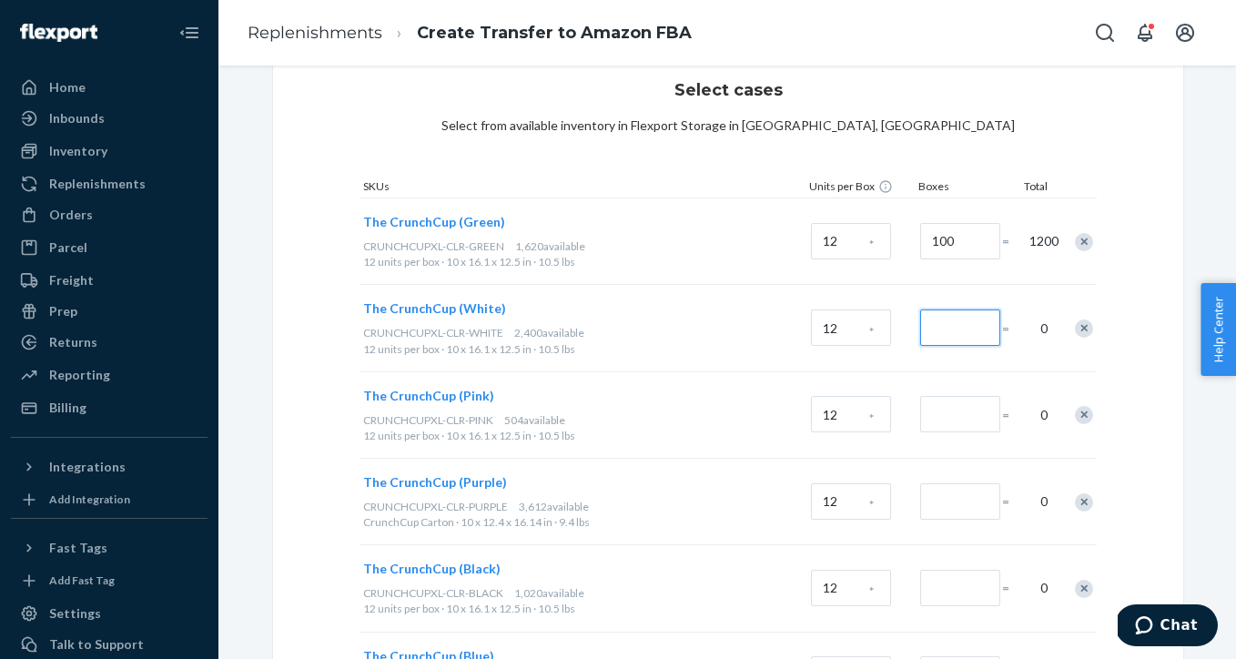
click at [967, 335] on input "Number of boxes" at bounding box center [960, 327] width 80 height 36
type input "100"
click at [956, 420] on input "Number of boxes" at bounding box center [960, 414] width 80 height 36
type input "30"
click at [951, 506] on input "Number of boxes" at bounding box center [960, 501] width 80 height 36
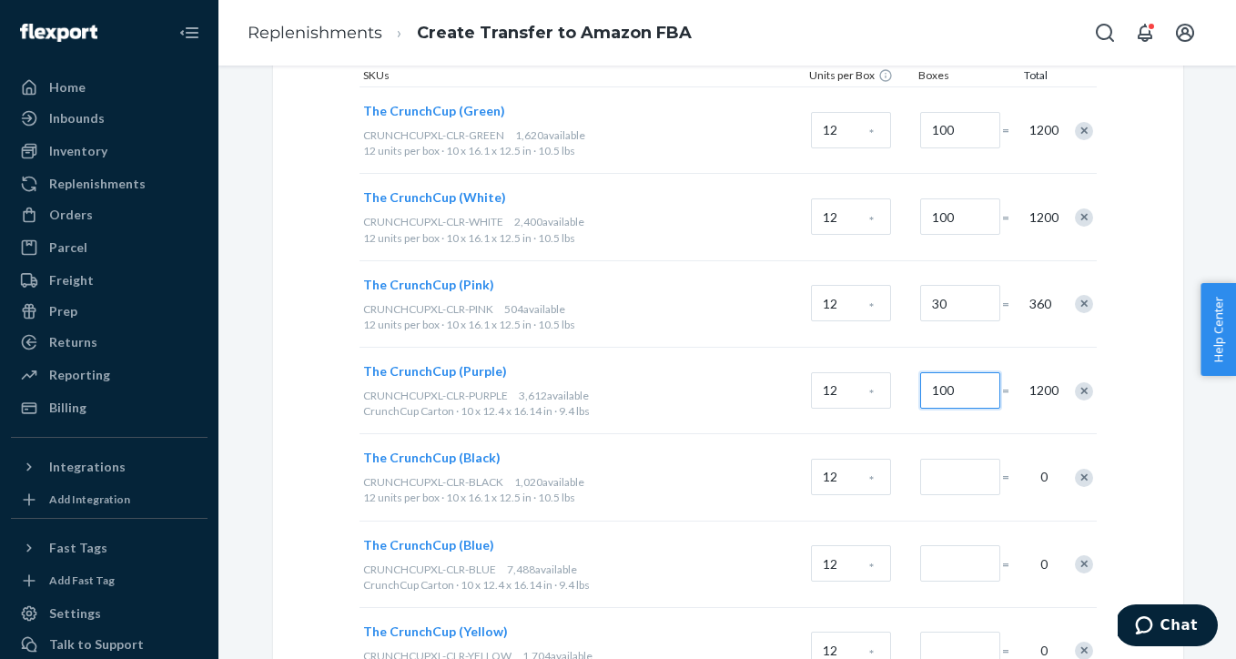
scroll to position [163, 0]
type input "100"
click at [953, 482] on input "Number of boxes" at bounding box center [960, 476] width 80 height 36
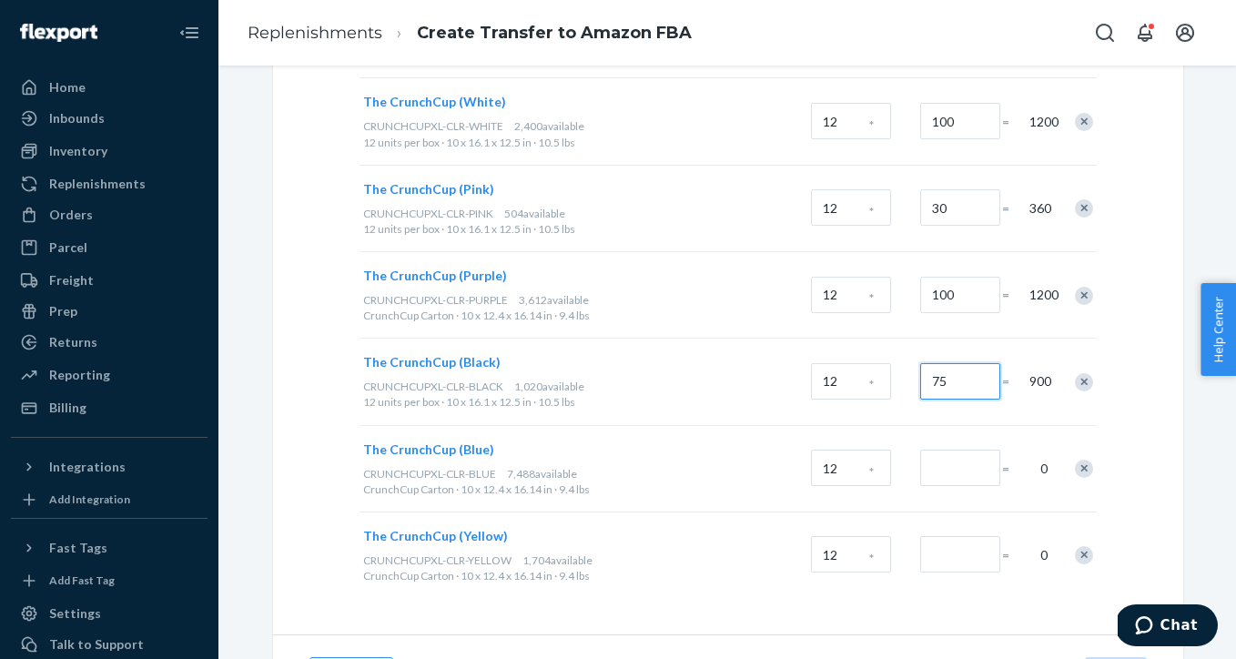
scroll to position [266, 0]
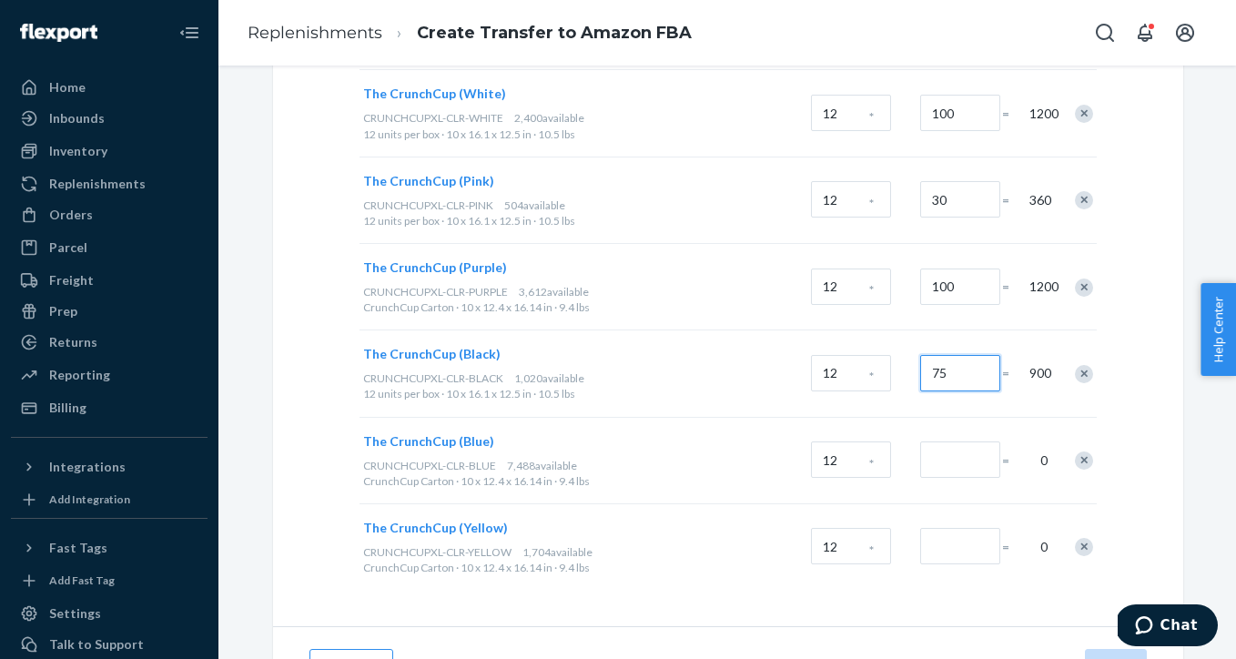
type input "75"
click at [957, 460] on input "Number of boxes" at bounding box center [960, 459] width 80 height 36
click at [937, 460] on input "100" at bounding box center [960, 459] width 80 height 36
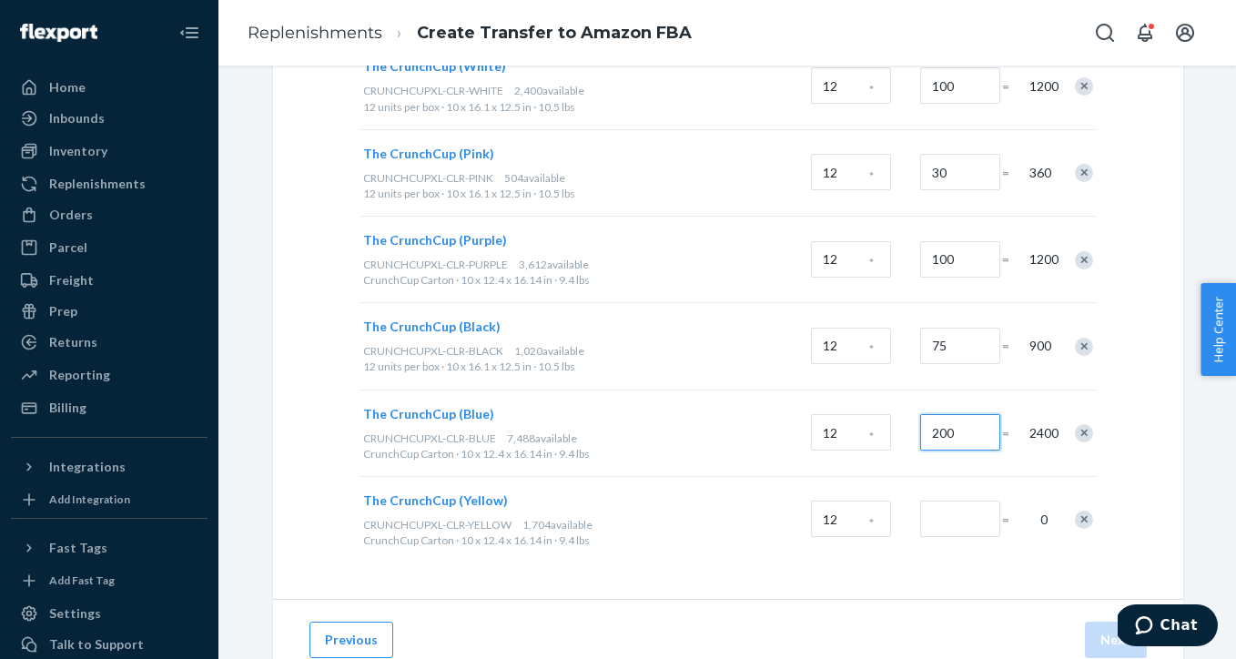
scroll to position [311, 0]
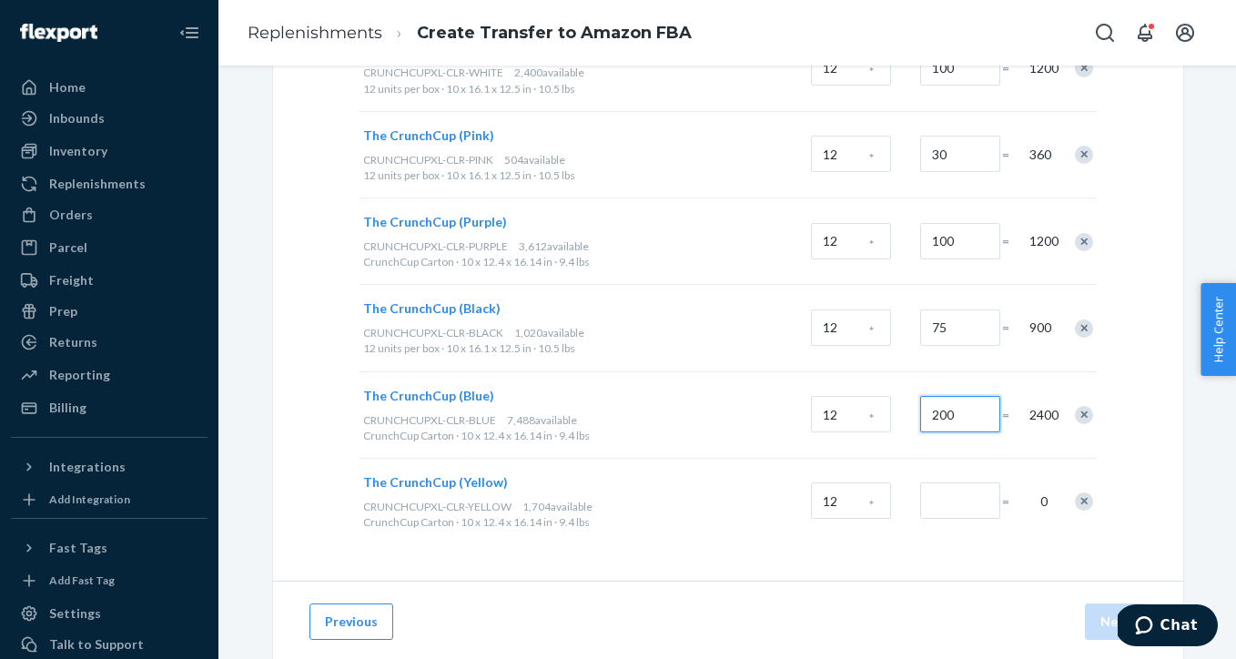
type input "200"
click at [973, 502] on input "Number of boxes" at bounding box center [960, 500] width 80 height 36
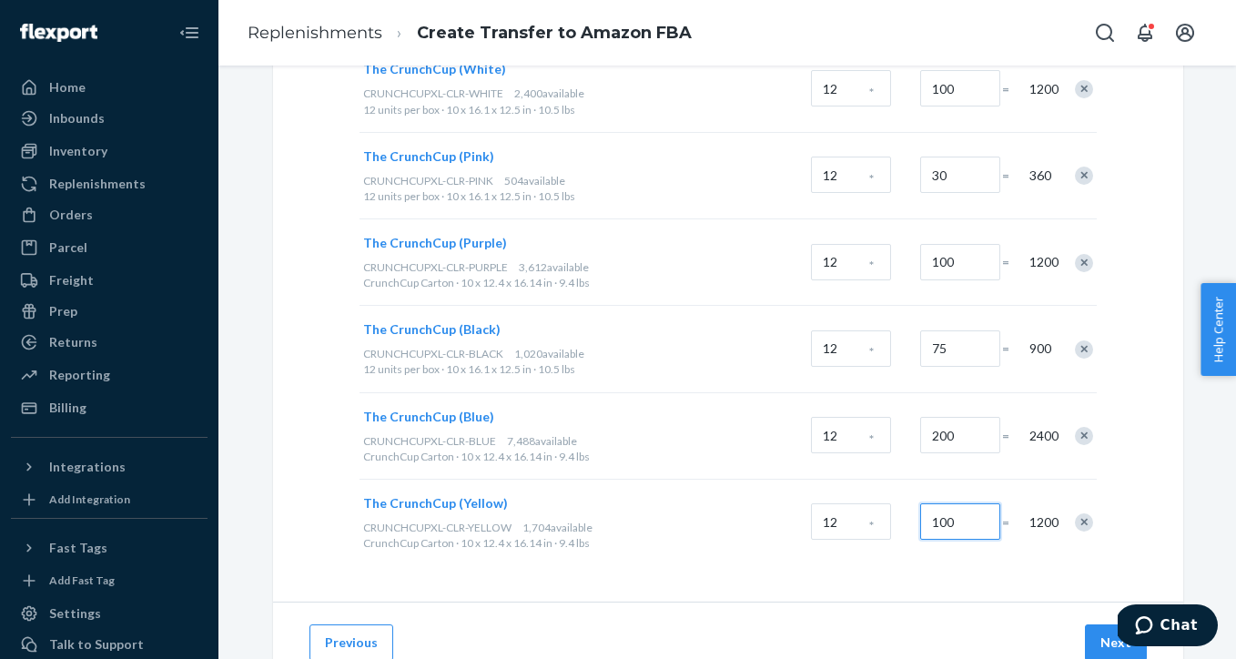
scroll to position [358, 0]
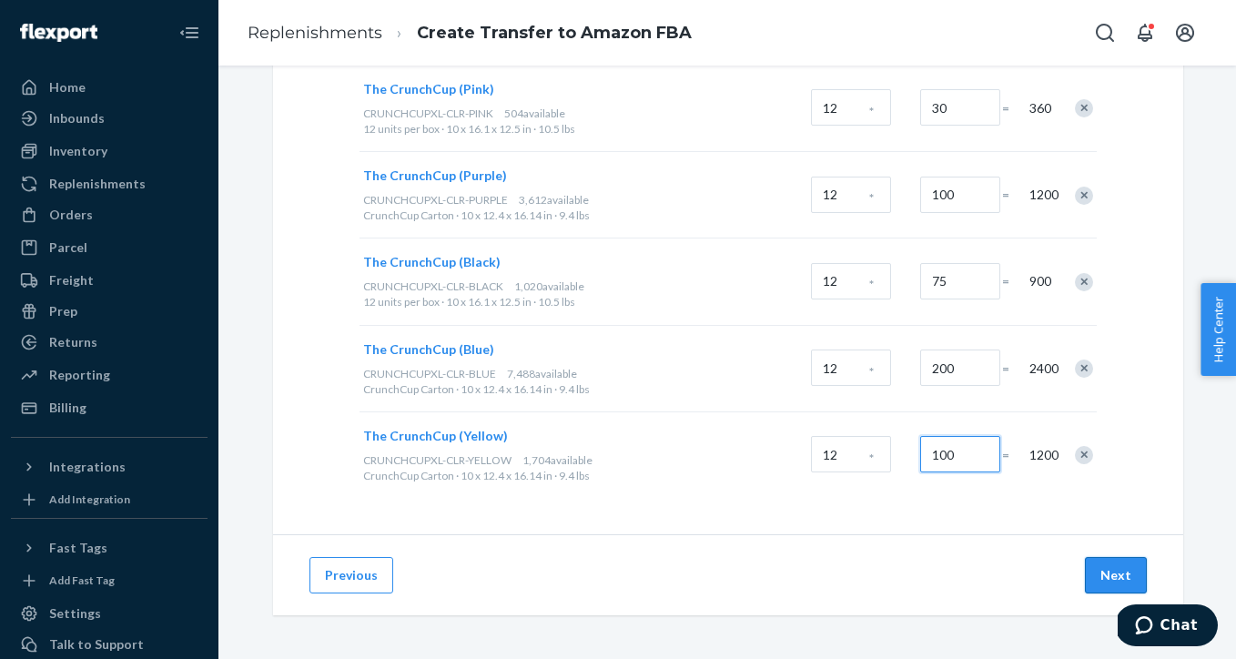
type input "100"
click at [1116, 571] on button "Next" at bounding box center [1116, 575] width 62 height 36
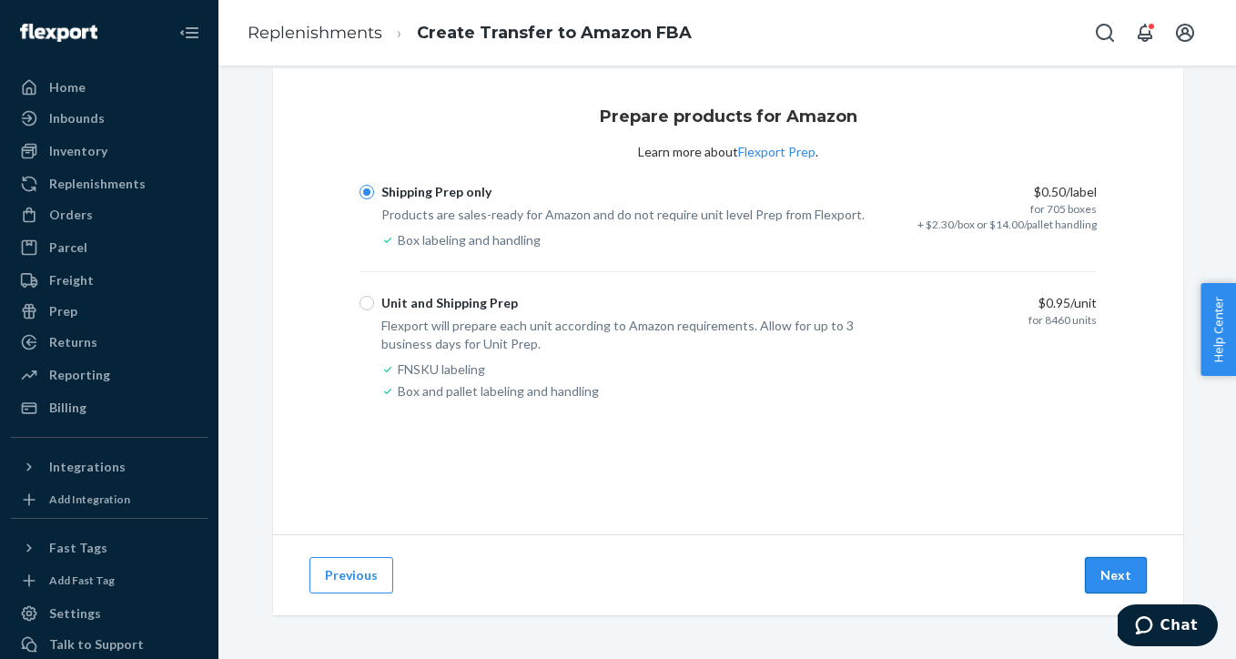
click at [1117, 571] on button "Next" at bounding box center [1116, 575] width 62 height 36
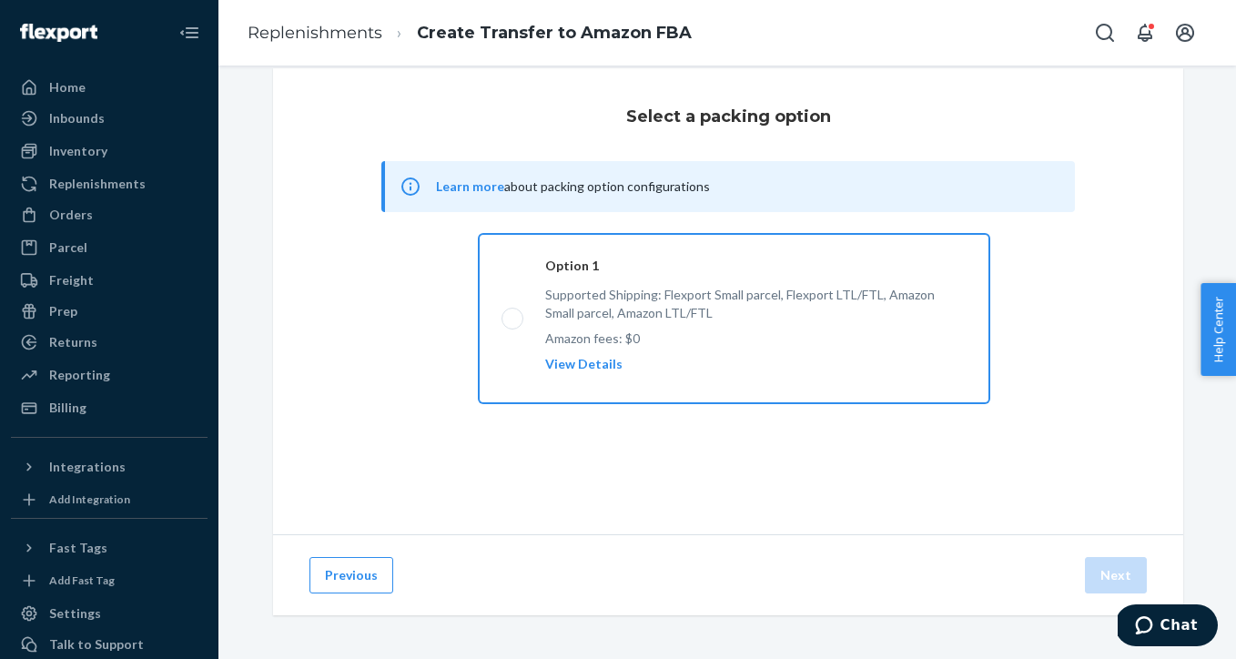
click at [514, 319] on label "Option 1 Supported Shipping: Flexport Small parcel, Flexport LTL/FTL, Amazon Sm…" at bounding box center [734, 318] width 511 height 169
click at [513, 319] on input "Option 1 Supported Shipping: Flexport Small parcel, Flexport LTL/FTL, Amazon Sm…" at bounding box center [507, 319] width 12 height 12
radio input "true"
click at [1127, 574] on button "Next" at bounding box center [1116, 575] width 62 height 36
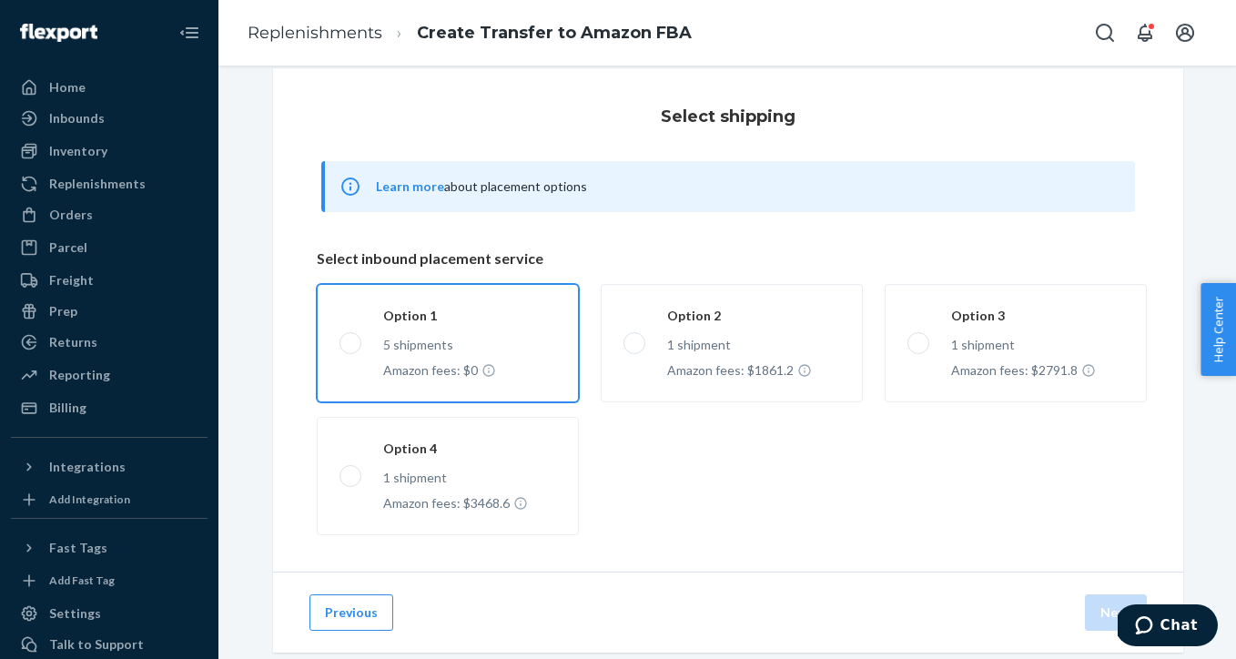
click at [349, 349] on label "Option 1 5 shipments Amazon fees: $0" at bounding box center [448, 343] width 262 height 118
click at [349, 349] on input "Option 1 5 shipments Amazon fees: $0" at bounding box center [345, 343] width 12 height 12
radio input "true"
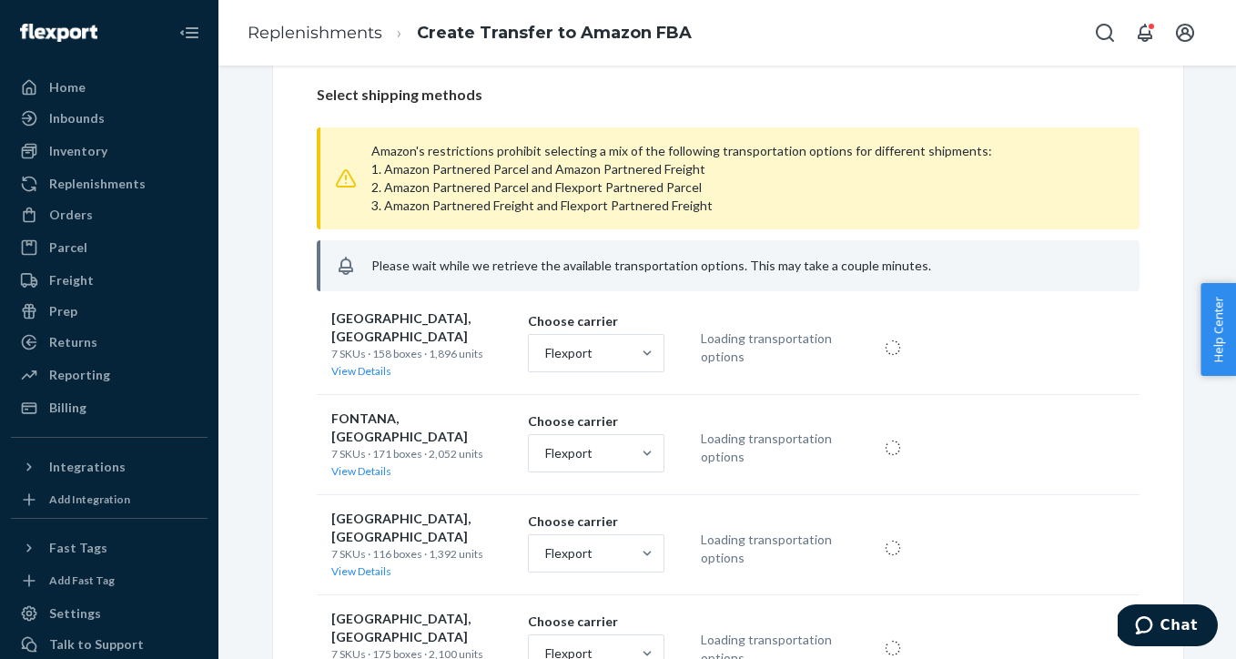
scroll to position [512, 0]
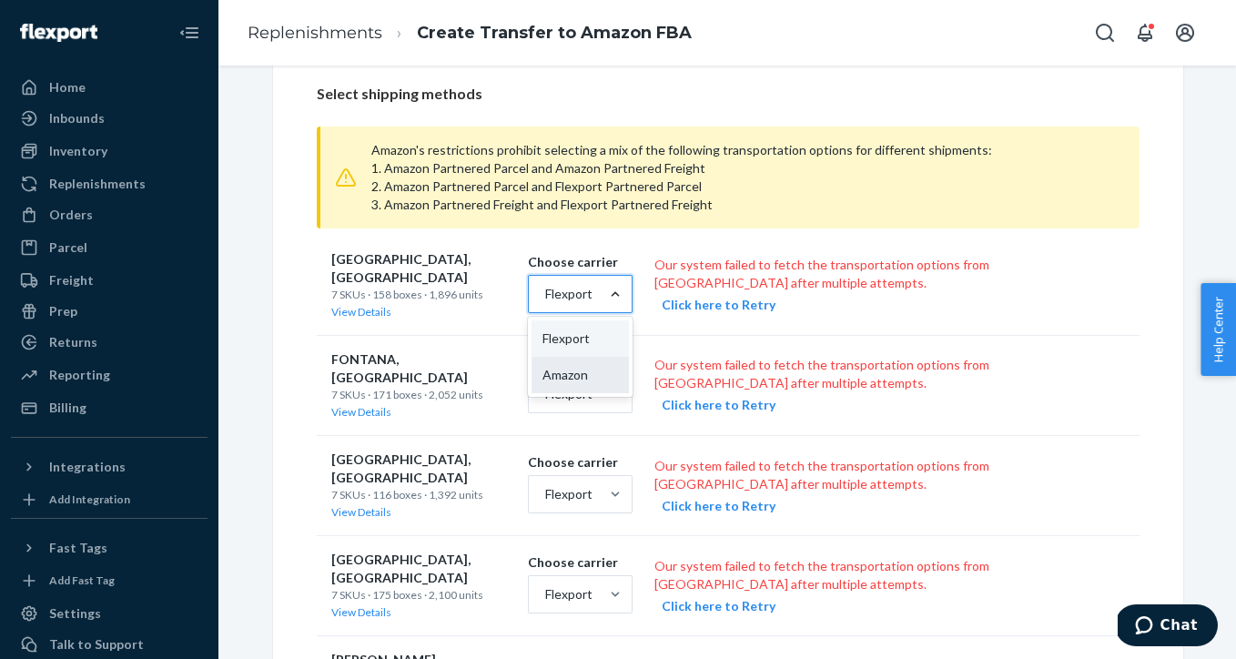
click at [609, 366] on div "Amazon" at bounding box center [580, 375] width 98 height 36
click at [545, 303] on input "option [object Object] focused, 2 of 2. 2 results available. Use Up and Down to…" at bounding box center [544, 294] width 2 height 18
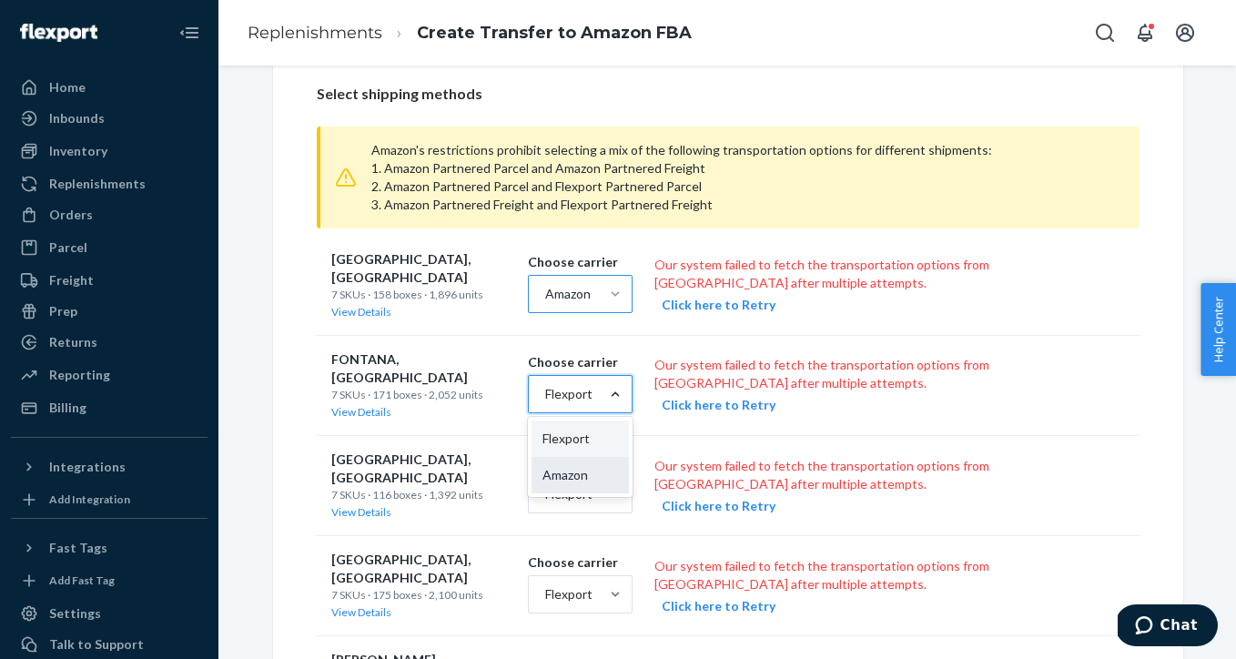
click at [630, 463] on div "Amazon" at bounding box center [580, 475] width 98 height 36
click at [545, 403] on input "option [object Object] focused, 2 of 2. 2 results available. Use Up and Down to…" at bounding box center [544, 394] width 2 height 18
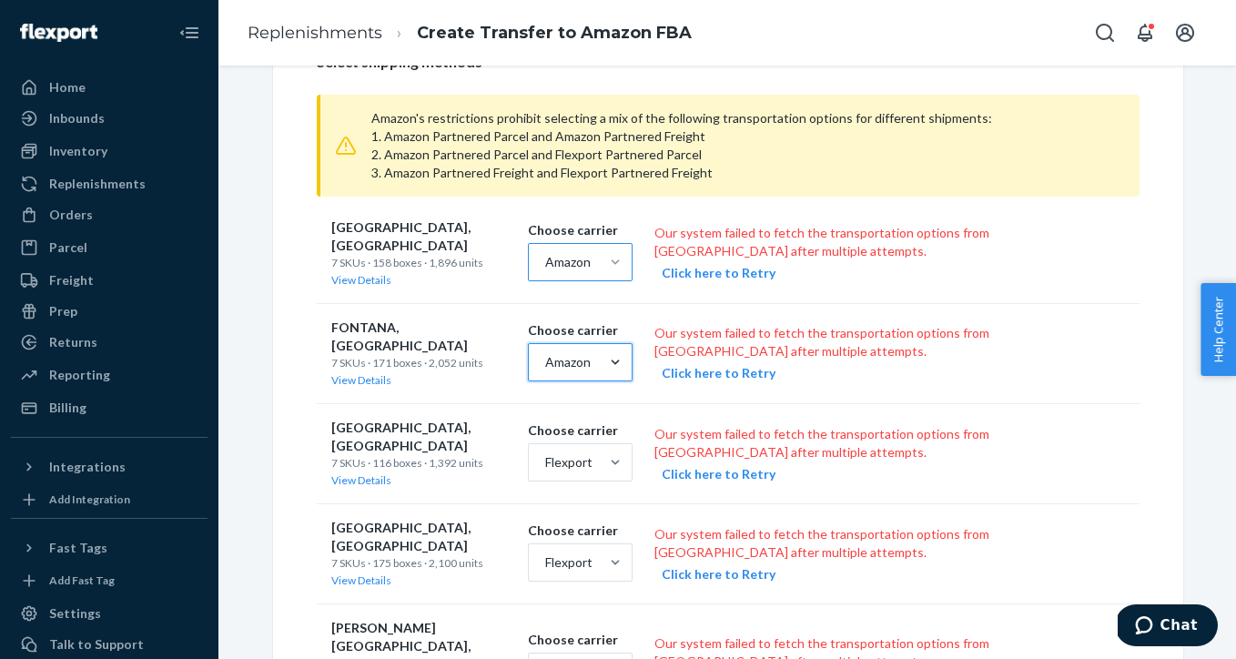
scroll to position [559, 0]
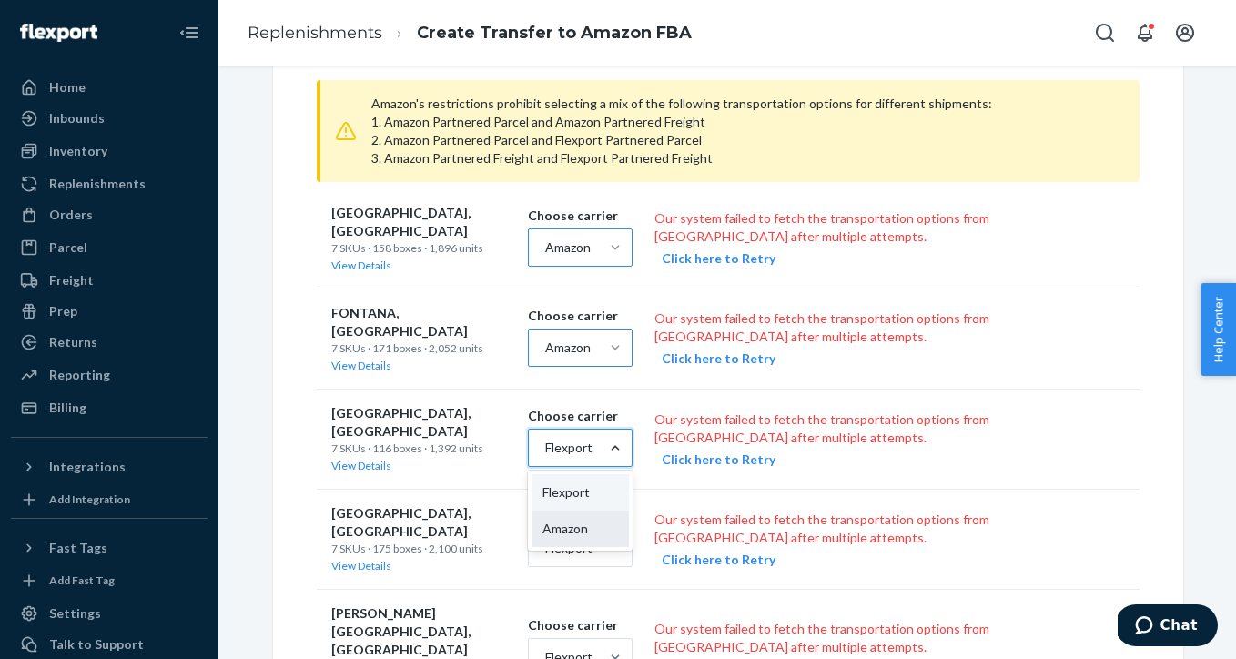
click at [615, 511] on div "Amazon" at bounding box center [580, 529] width 98 height 36
click at [545, 457] on input "option [object Object] focused, 2 of 2. 2 results available. Use Up and Down to…" at bounding box center [544, 448] width 2 height 18
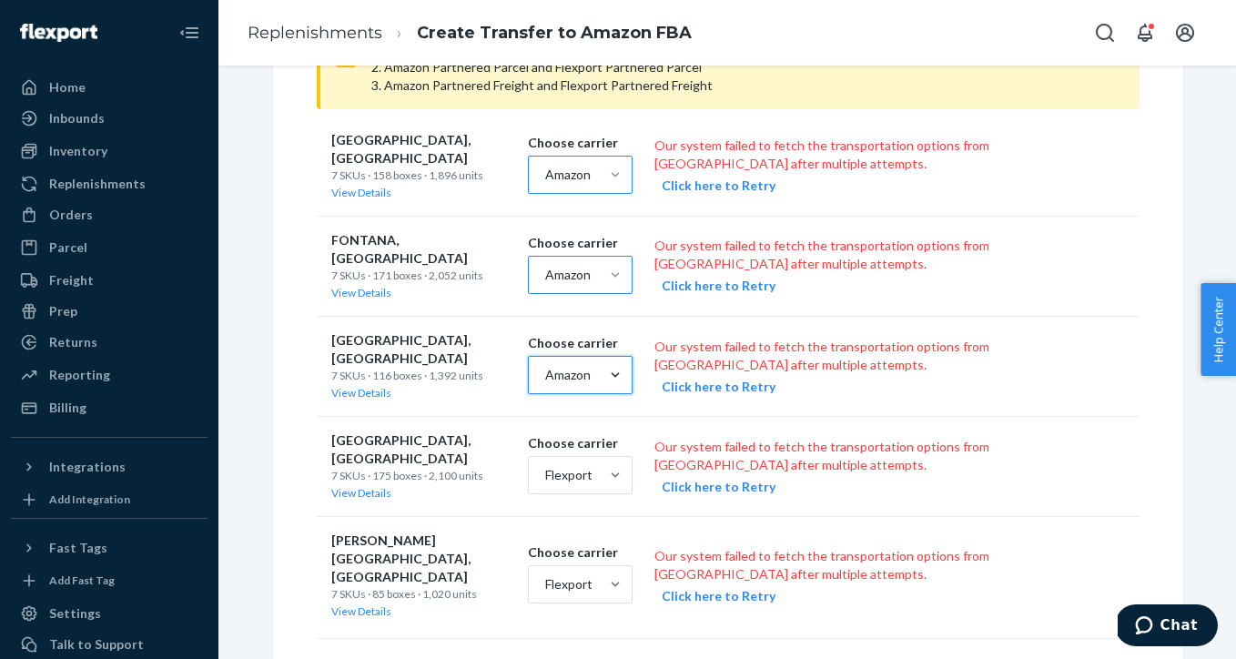
scroll to position [636, 0]
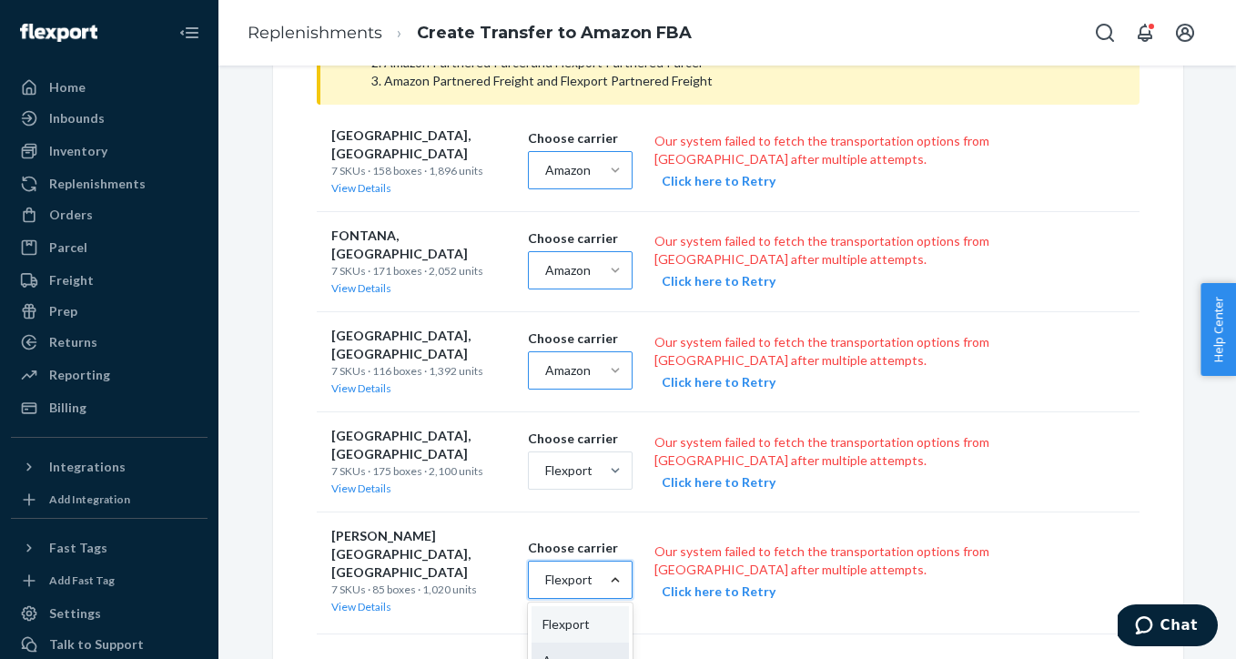
click at [622, 643] on div "Amazon" at bounding box center [580, 661] width 98 height 36
click at [545, 589] on input "option [object Object] focused, 2 of 2. 2 results available. Use Up and Down to…" at bounding box center [544, 580] width 2 height 18
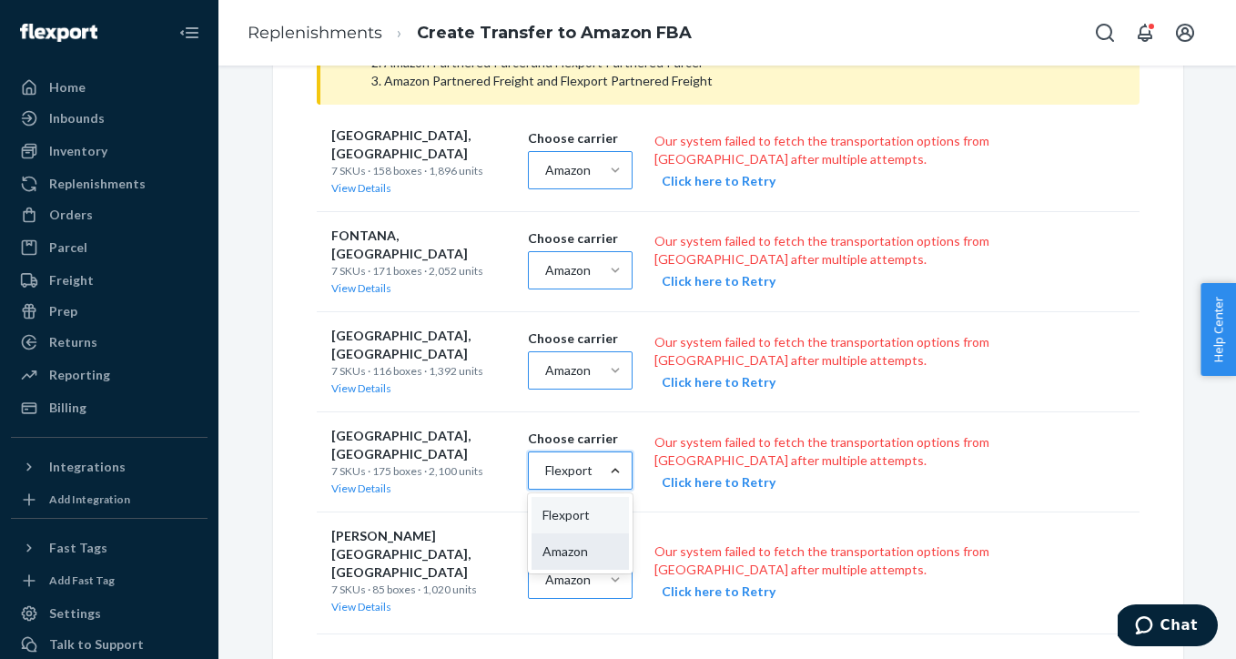
click at [618, 533] on div "Amazon" at bounding box center [580, 551] width 98 height 36
click at [545, 480] on input "option [object Object] focused, 2 of 2. 2 results available. Use Up and Down to…" at bounding box center [544, 470] width 2 height 18
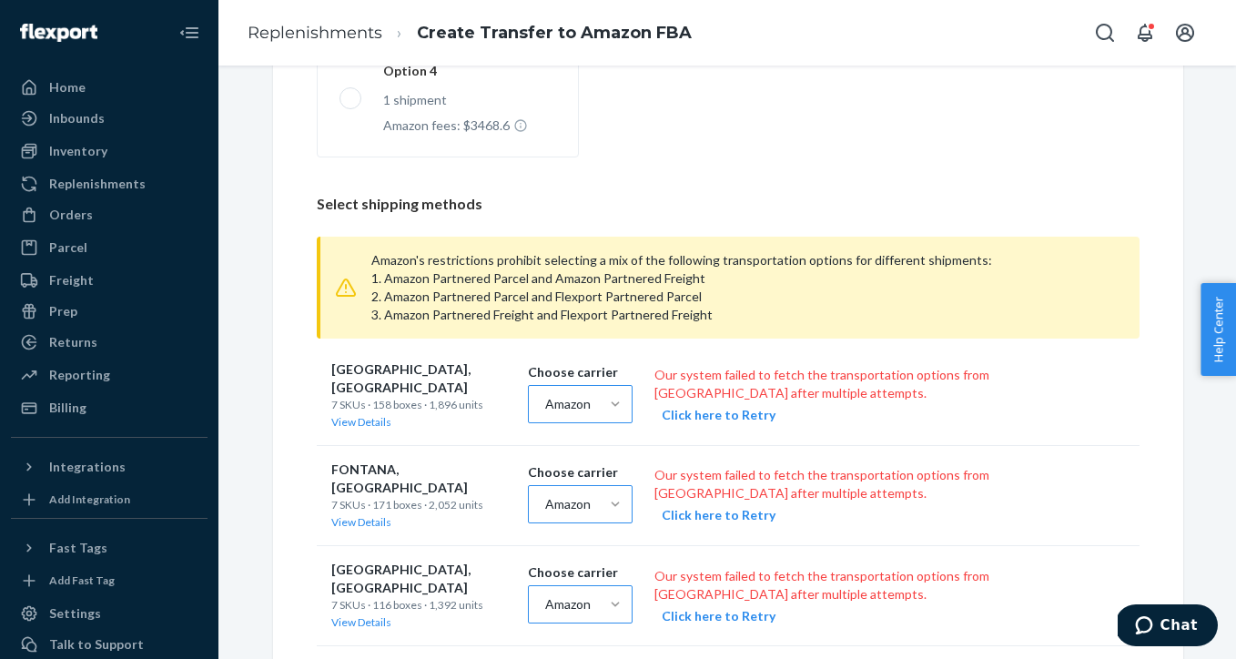
scroll to position [388, 0]
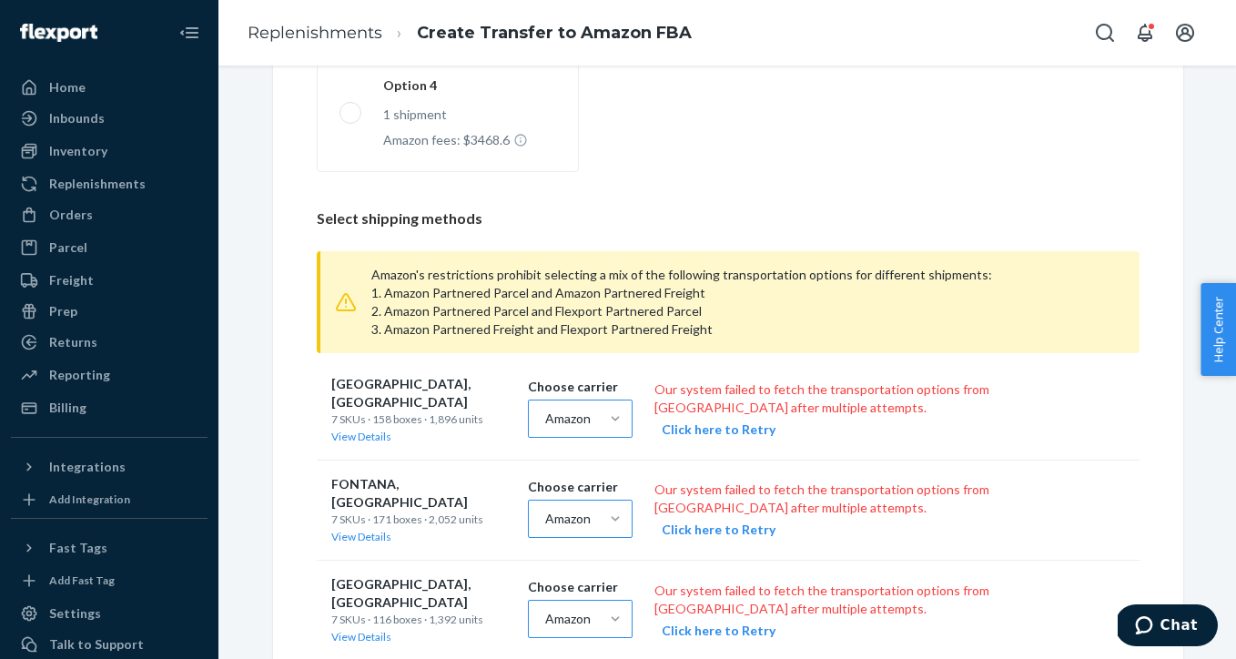
click at [708, 429] on button "Click here to Retry" at bounding box center [719, 429] width 114 height 18
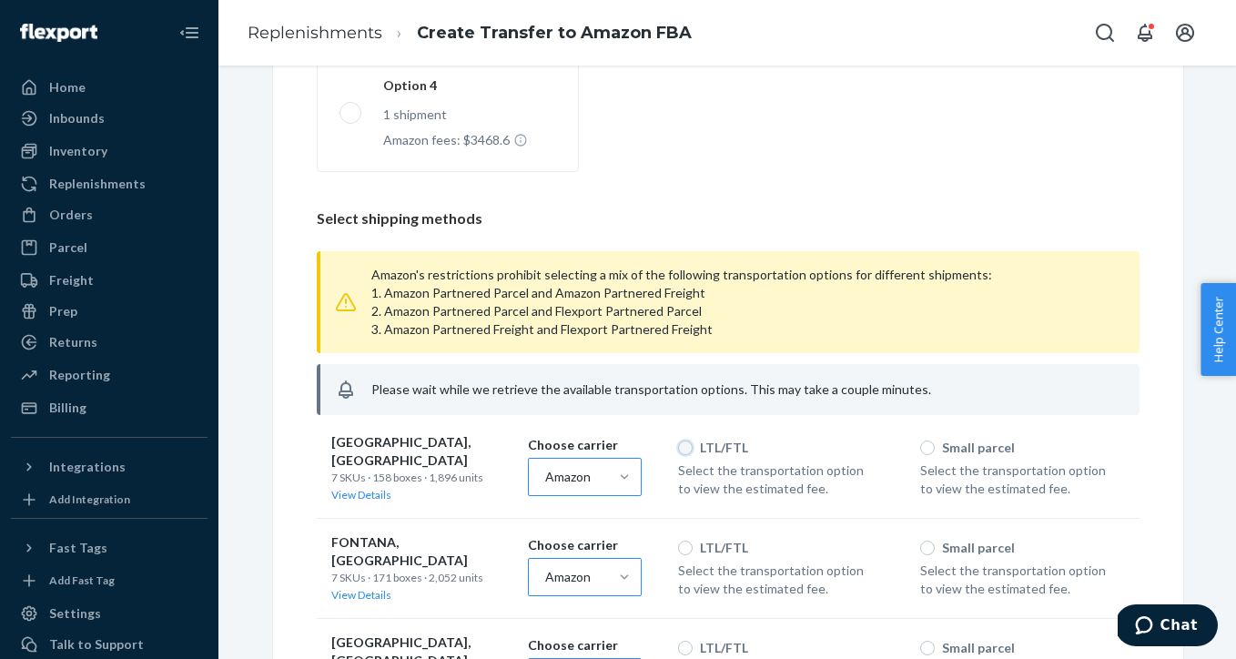
click at [688, 450] on input "LTL/FTL" at bounding box center [685, 447] width 15 height 15
radio input "true"
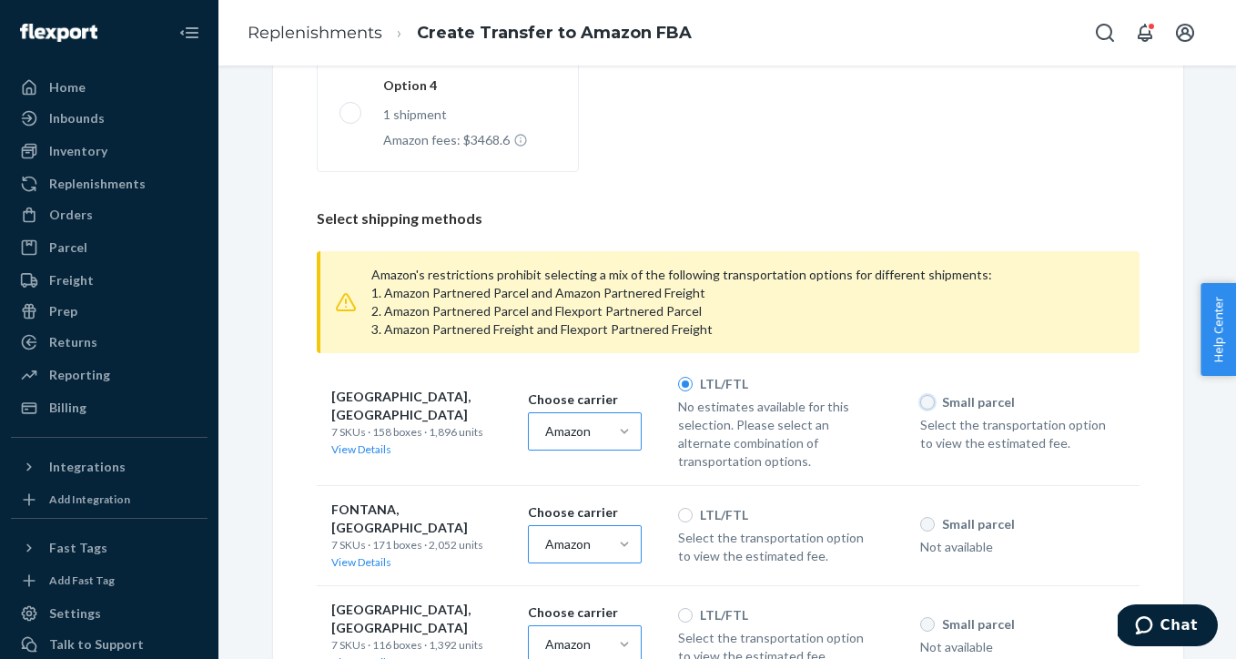
click at [928, 401] on input "Small parcel" at bounding box center [927, 402] width 15 height 15
radio input "true"
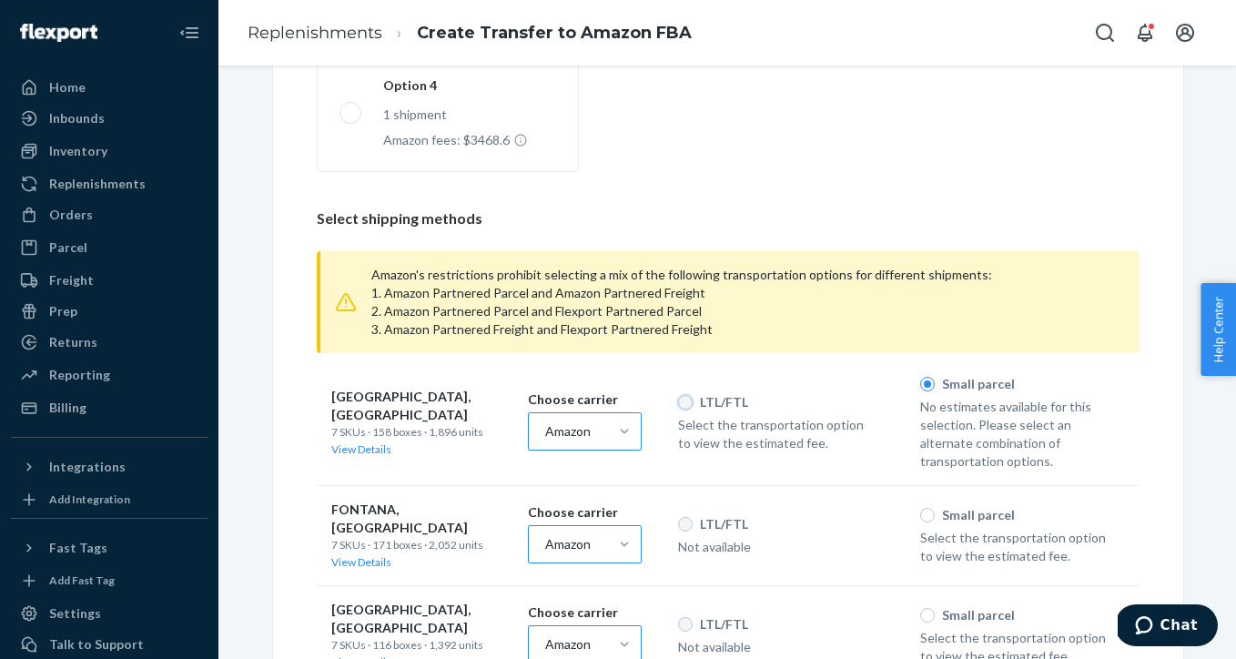
click at [686, 404] on input "LTL/FTL" at bounding box center [685, 402] width 15 height 15
radio input "true"
radio input "false"
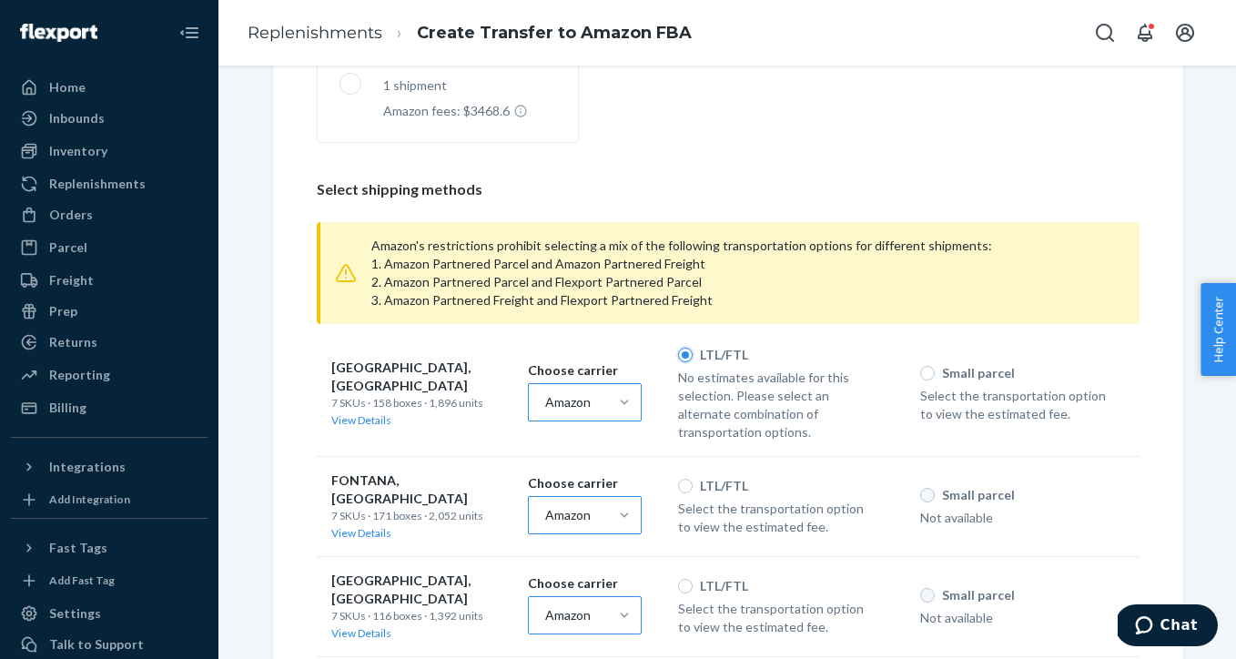
scroll to position [463, 0]
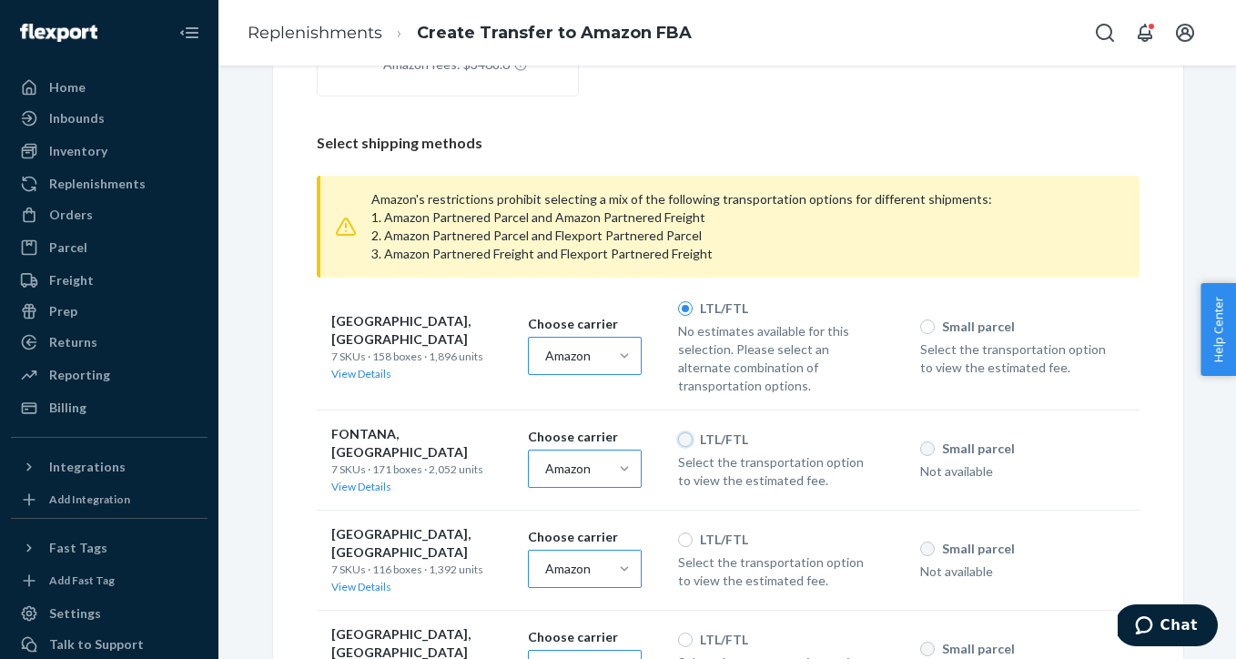
click at [684, 440] on input "LTL/FTL" at bounding box center [685, 439] width 15 height 15
radio input "true"
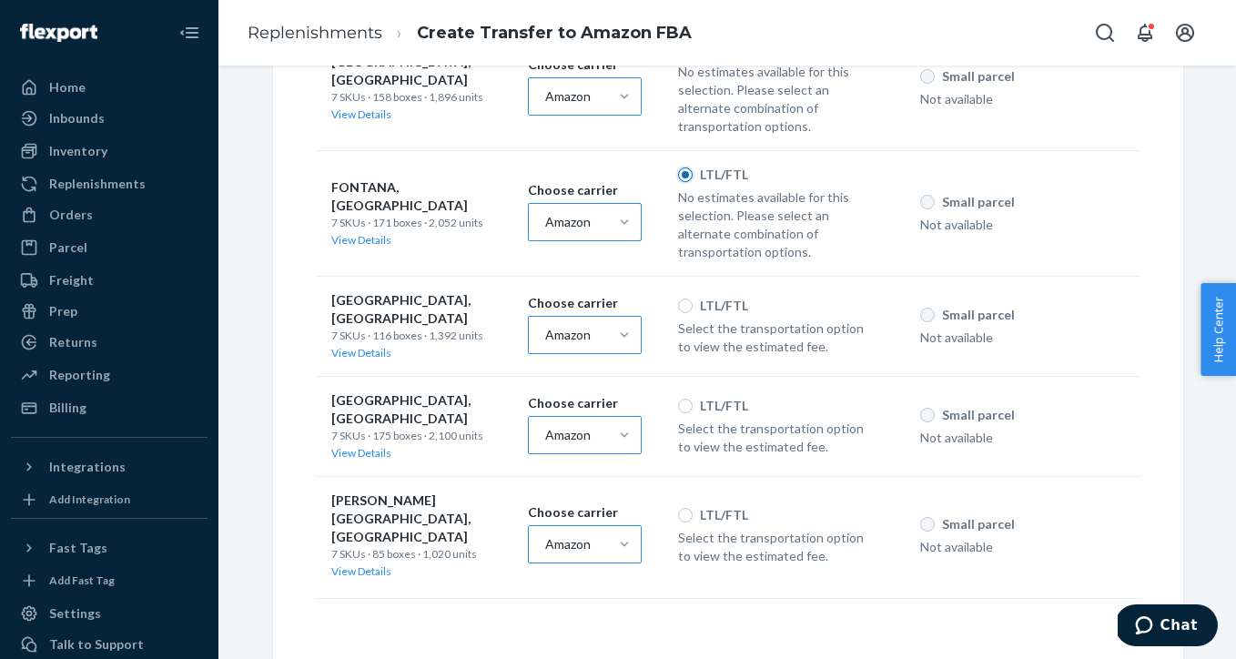
scroll to position [723, 0]
click at [685, 307] on input "LTL/FTL" at bounding box center [685, 305] width 15 height 15
radio input "true"
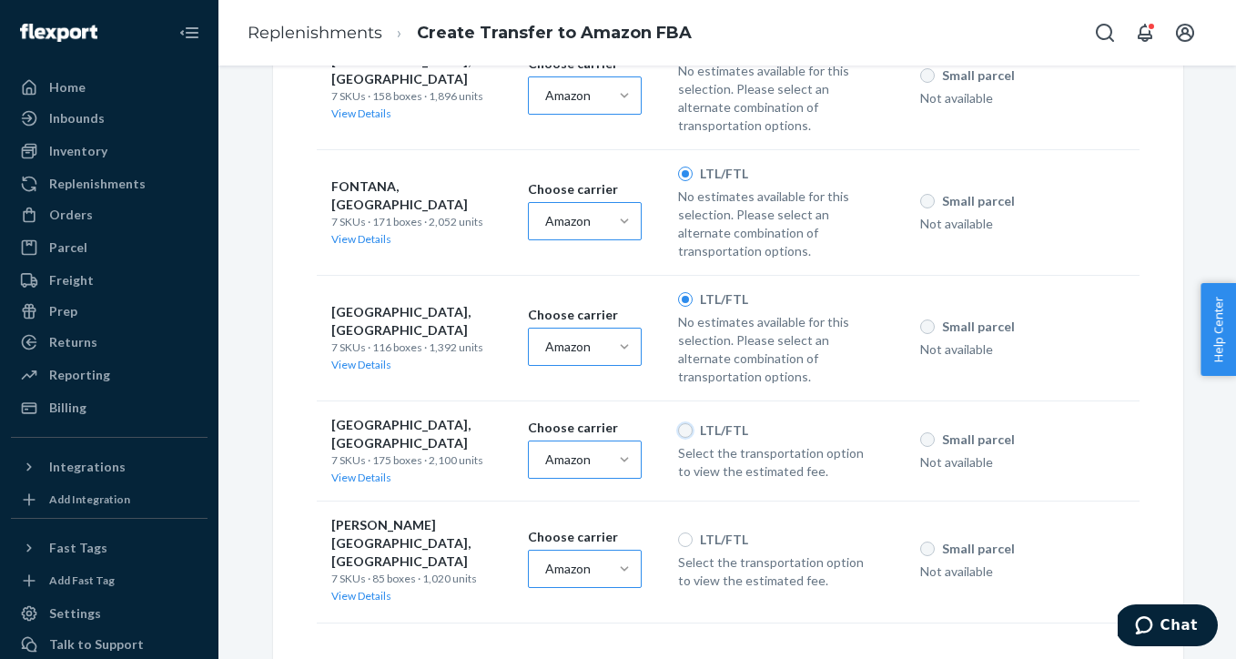
click at [687, 433] on input "LTL/FTL" at bounding box center [685, 430] width 15 height 15
radio input "true"
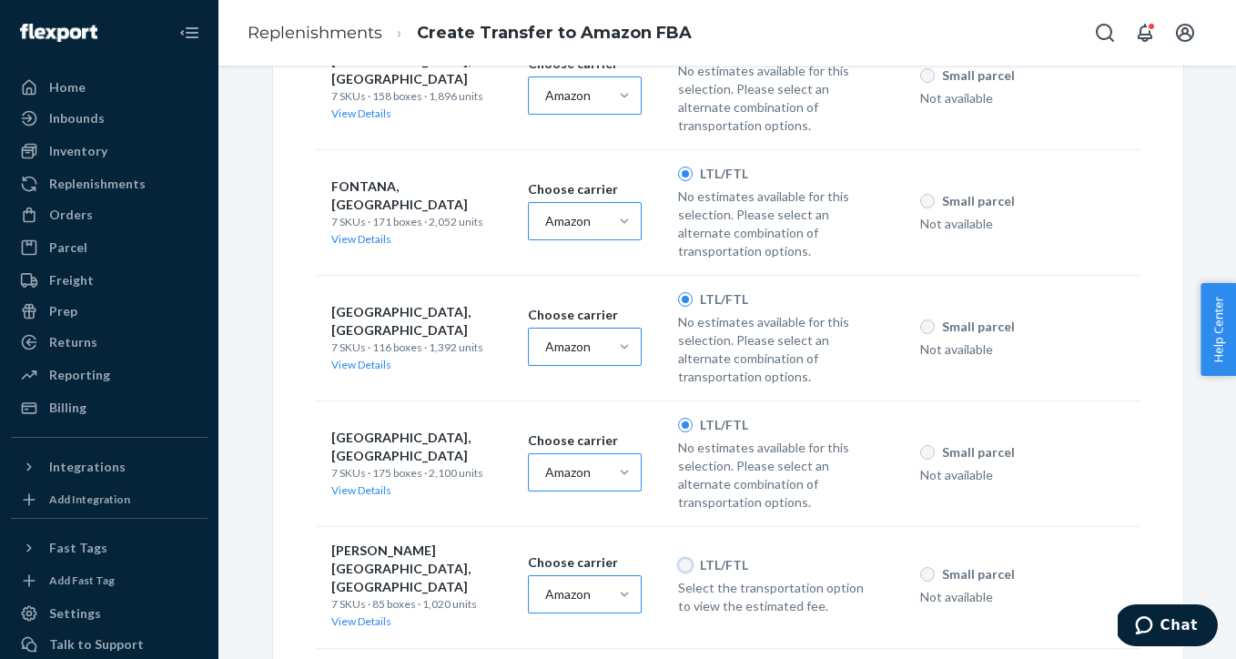
click at [685, 558] on input "LTL/FTL" at bounding box center [685, 565] width 15 height 15
radio input "true"
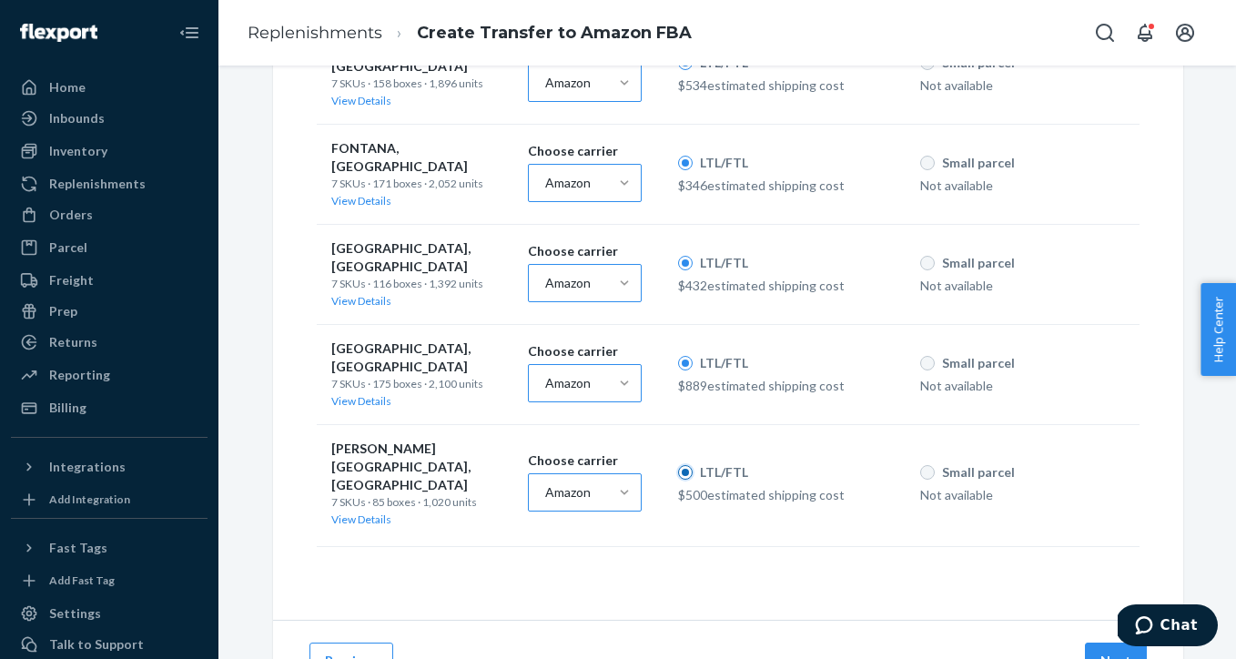
scroll to position [763, 0]
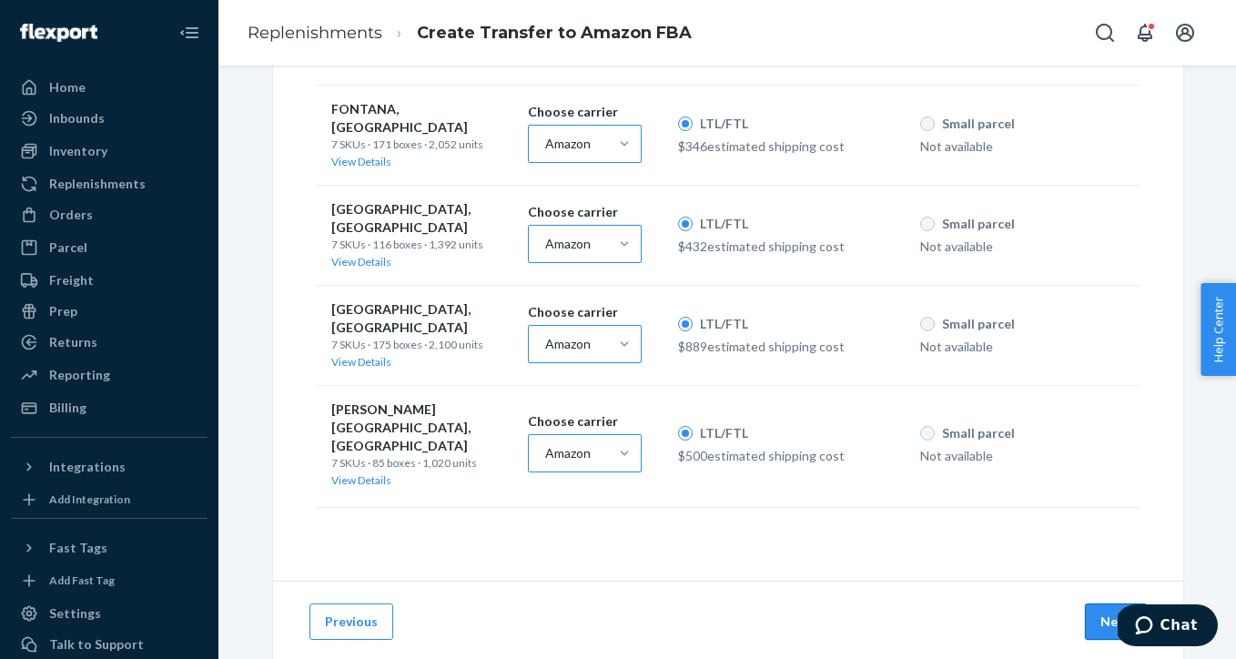
click at [1123, 603] on button "Next" at bounding box center [1116, 621] width 62 height 36
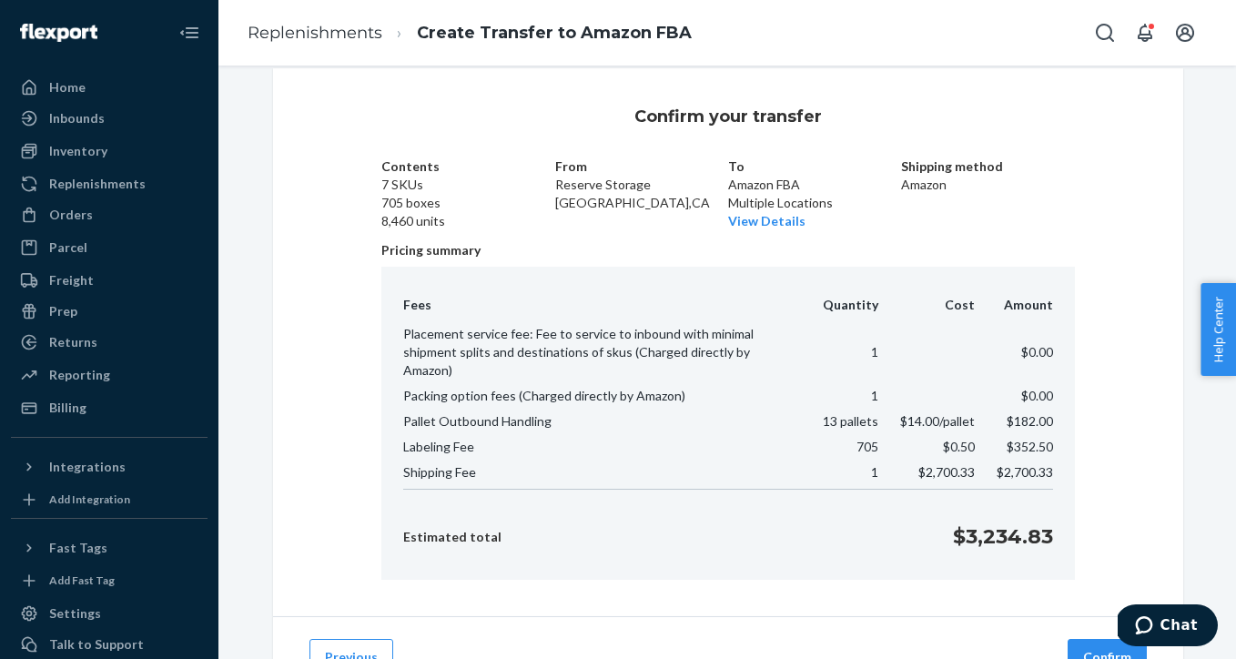
scroll to position [88, 0]
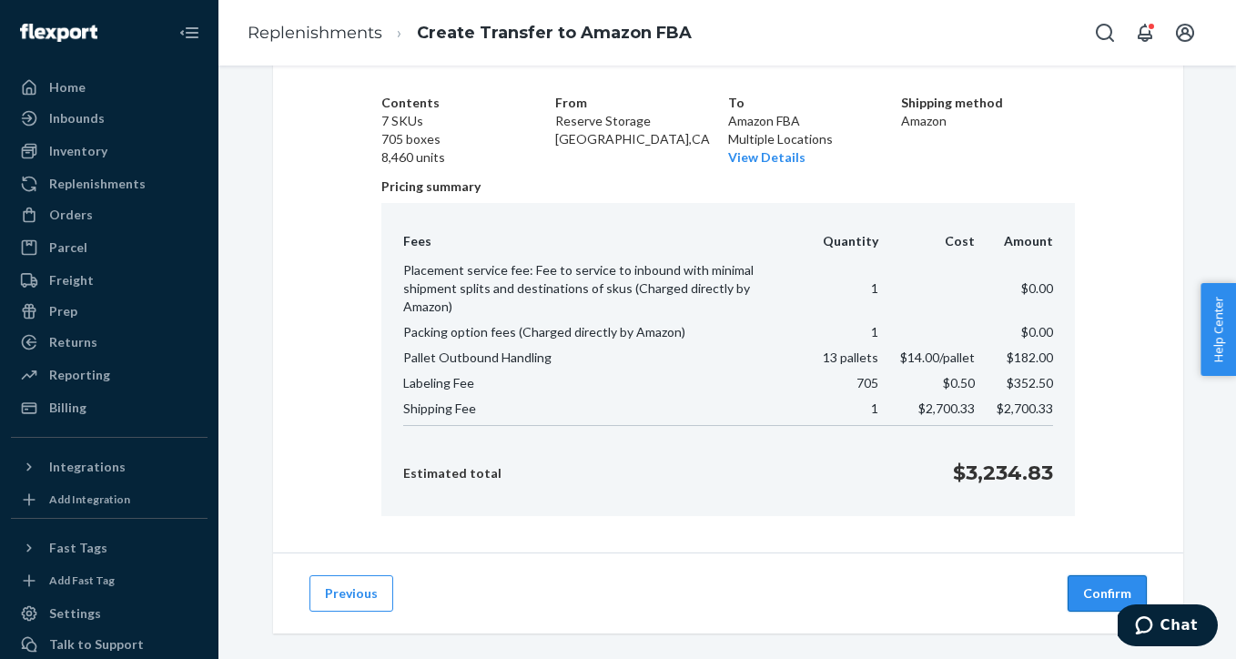
click at [1119, 578] on button "Confirm" at bounding box center [1107, 593] width 79 height 36
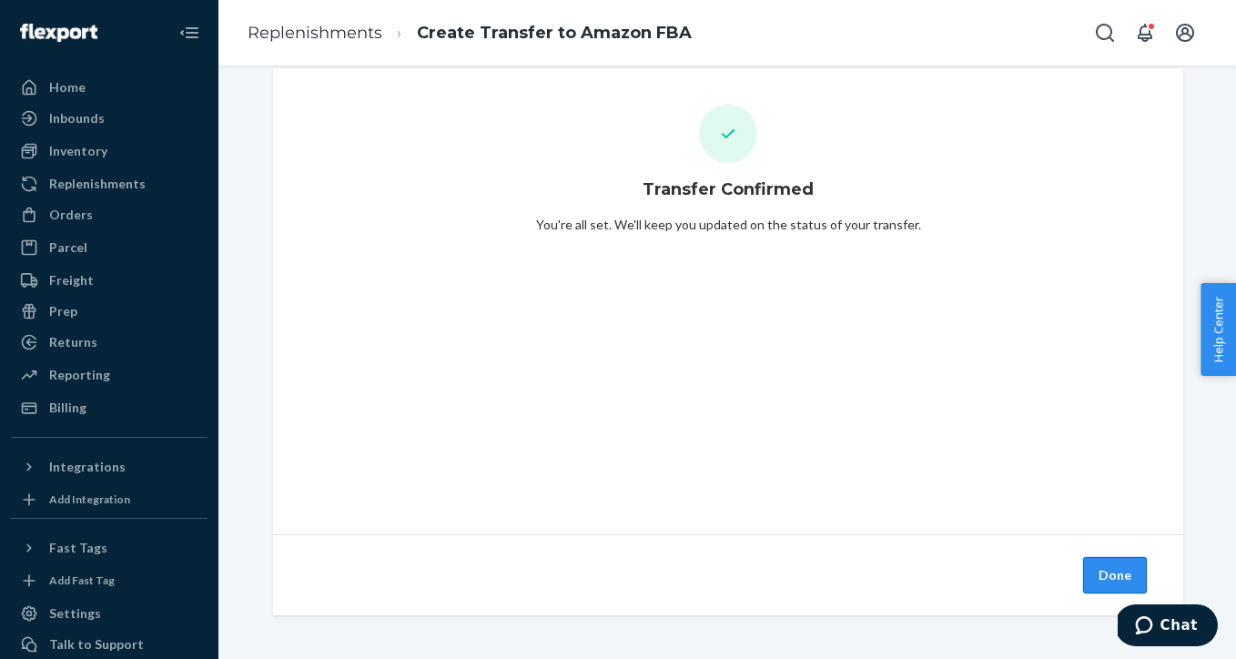
click at [1110, 569] on button "Done" at bounding box center [1115, 575] width 64 height 36
